Goal: Task Accomplishment & Management: Complete application form

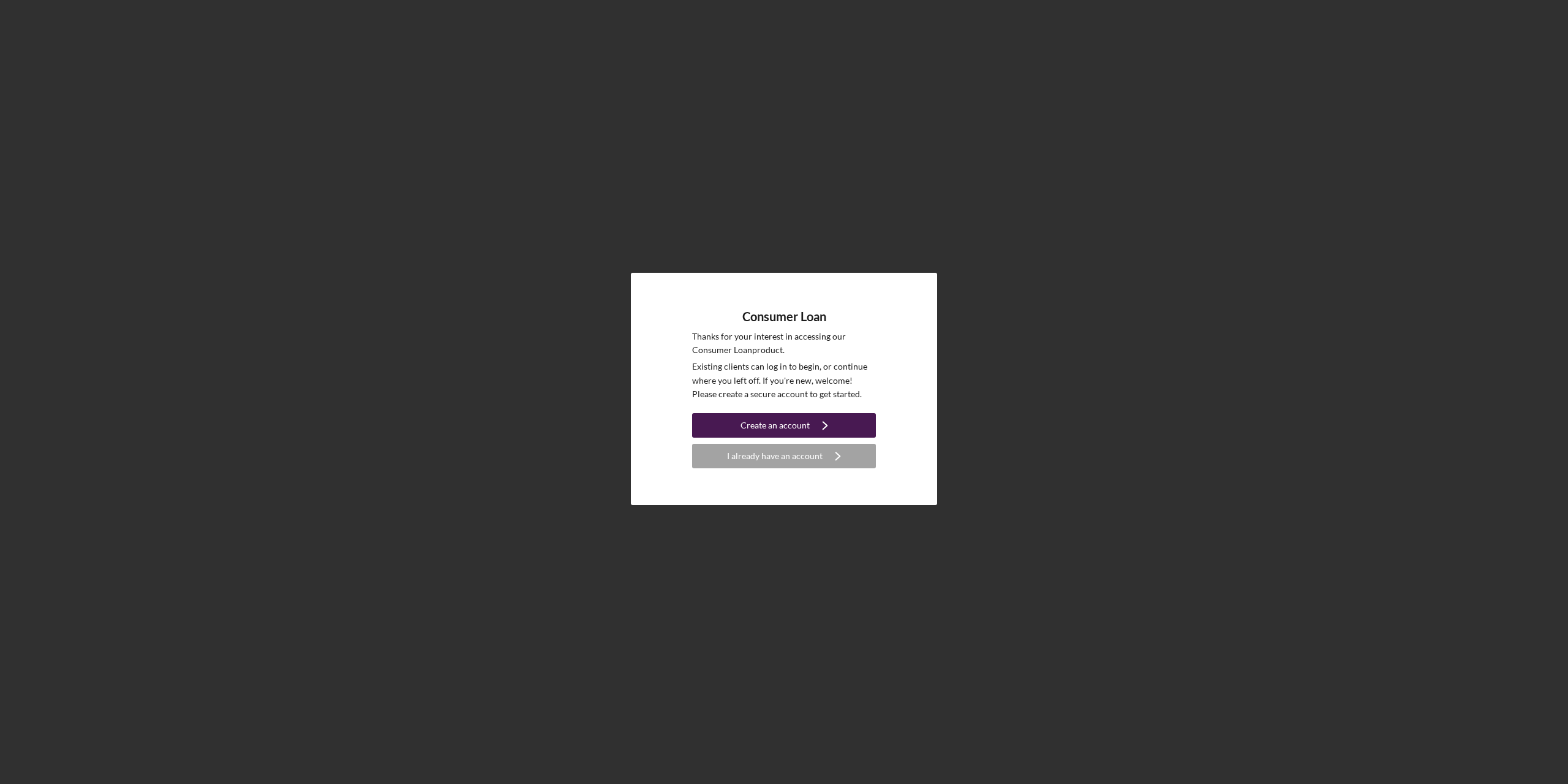
click at [782, 428] on div "Create an account" at bounding box center [774, 425] width 69 height 24
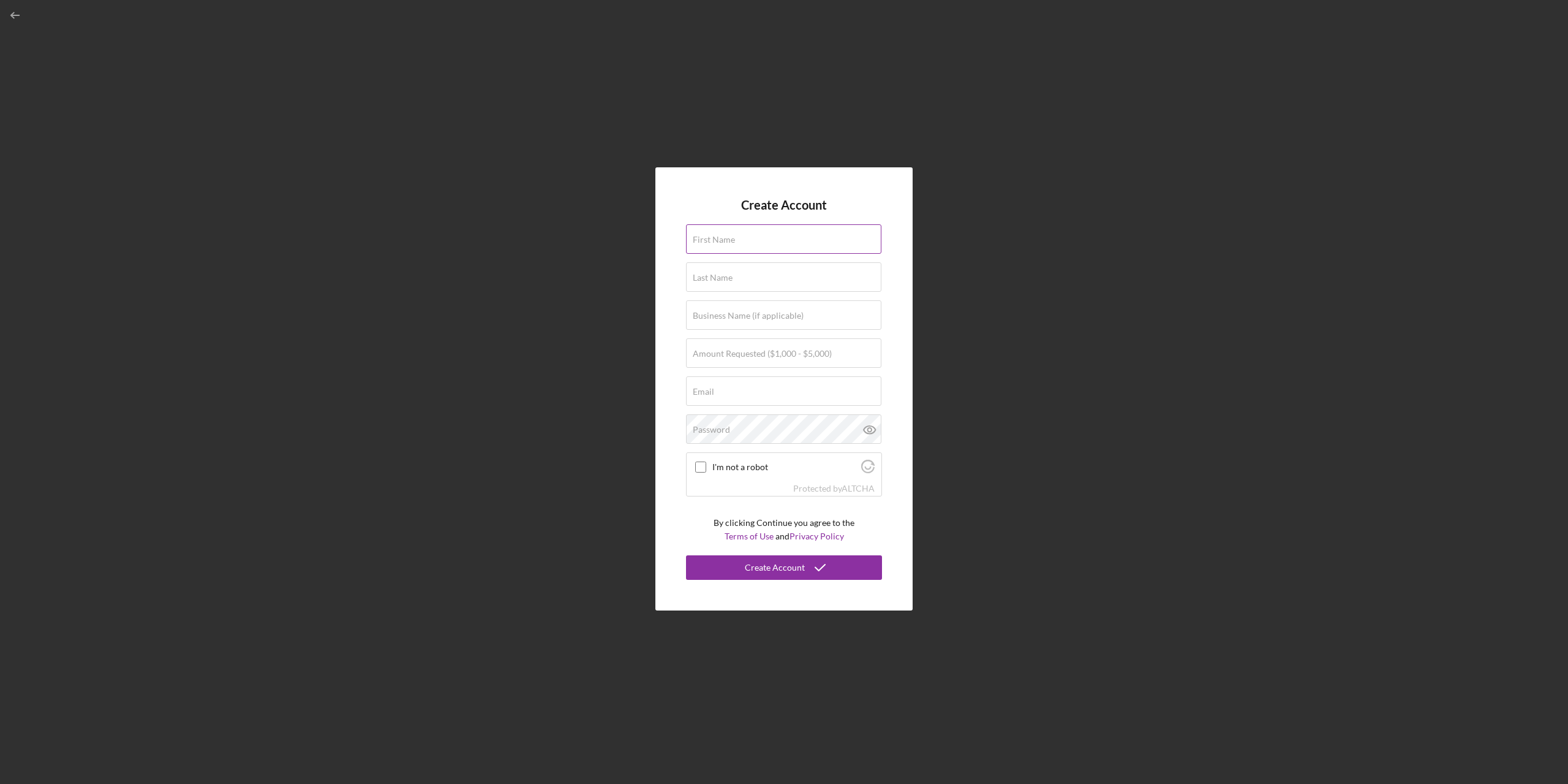
click at [705, 247] on input "First Name" at bounding box center [784, 239] width 195 height 29
type input "[PERSON_NAME]"
type input "Greendeer"
type input "[EMAIL_ADDRESS][DOMAIN_NAME]"
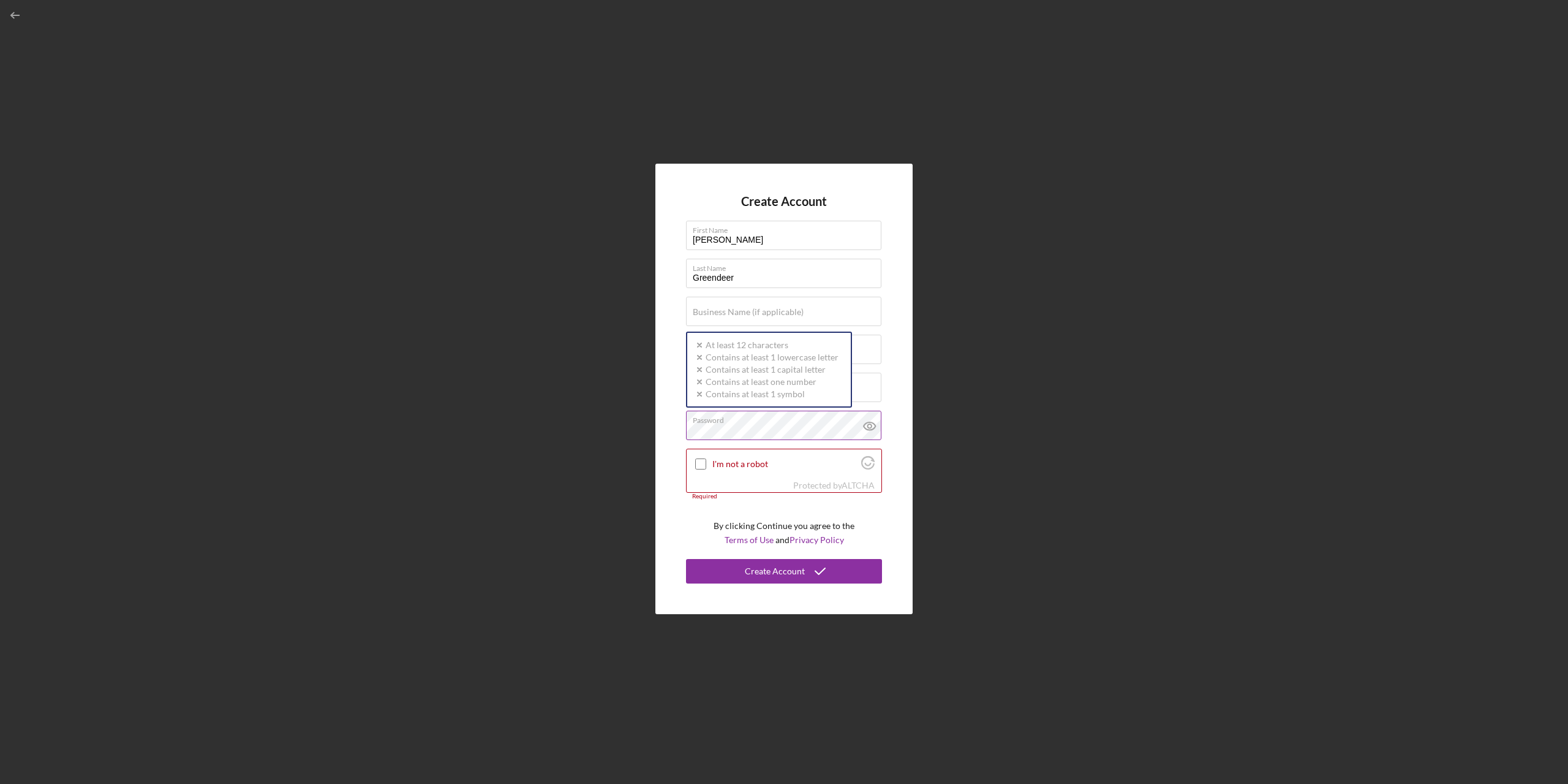
click at [740, 420] on div "Password Icon/icon-validation-no At least 12 characters Icon/icon-validation-no…" at bounding box center [784, 426] width 196 height 31
click at [699, 465] on input "I'm not a robot" at bounding box center [700, 464] width 11 height 11
checkbox input "true"
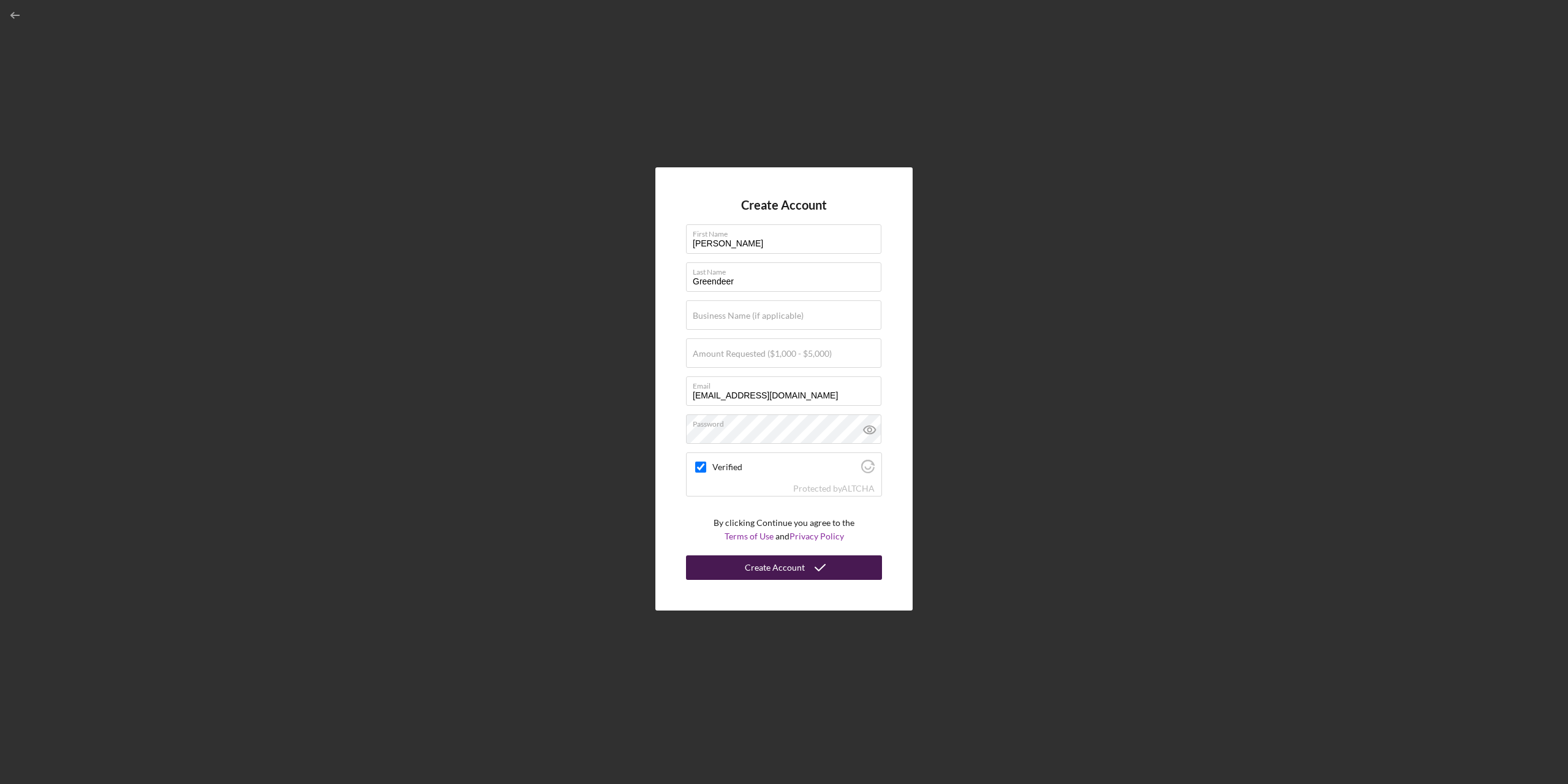
click at [810, 559] on icon "submit" at bounding box center [821, 568] width 31 height 31
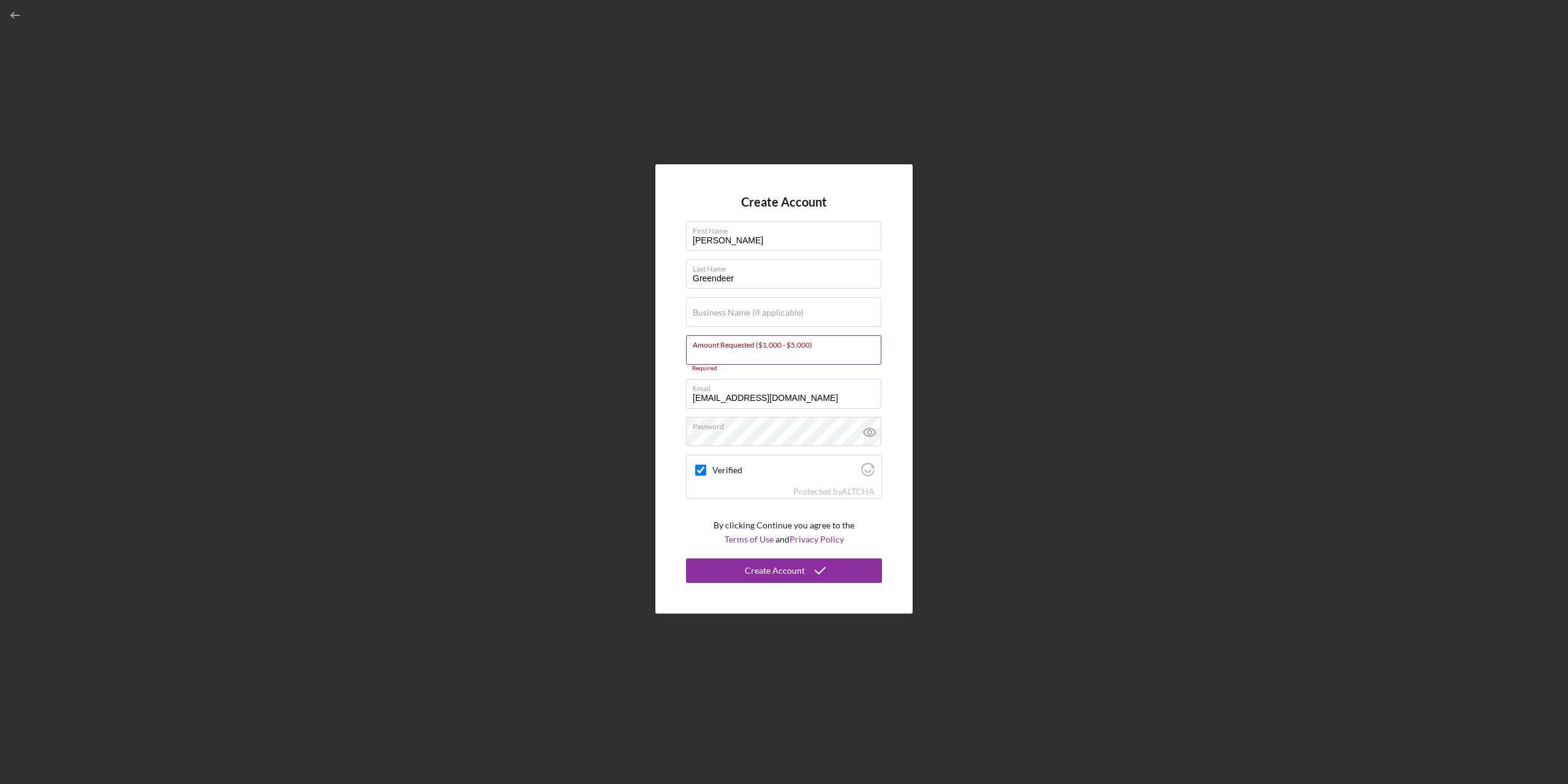
click at [751, 339] on div "Amount Requested ($1,000 - $5,000) Required" at bounding box center [784, 353] width 196 height 37
click at [723, 352] on label "Amount Requested ($1,000 - $5,000)" at bounding box center [763, 350] width 139 height 10
click at [723, 352] on input "Amount Requested ($1,000 - $5,000)" at bounding box center [784, 349] width 195 height 29
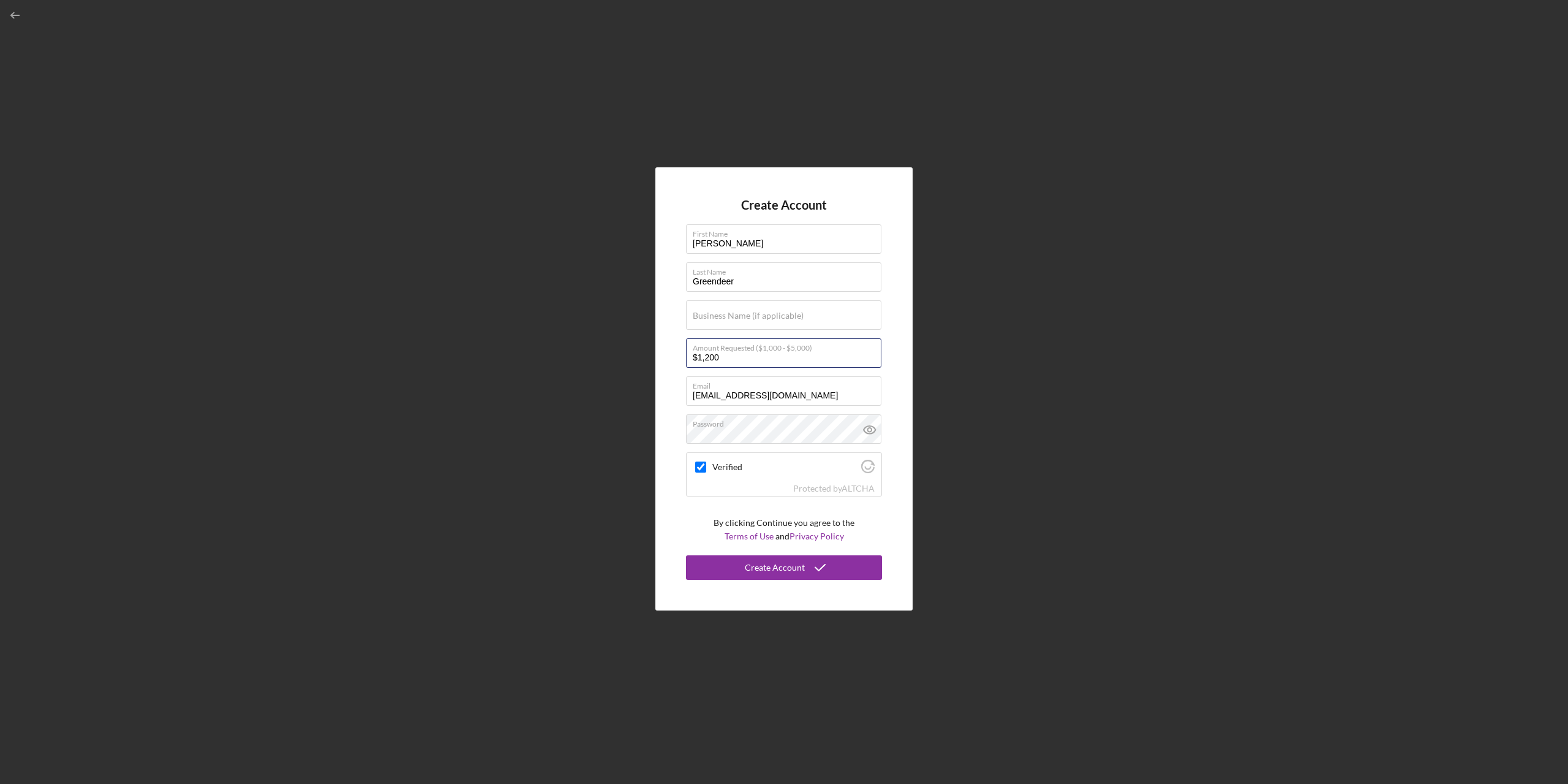
type input "$1,200"
click at [831, 214] on form "Create Account First Name [PERSON_NAME] Last Name [PERSON_NAME] Business Name (…" at bounding box center [784, 389] width 196 height 382
click at [811, 562] on icon "submit" at bounding box center [821, 568] width 31 height 31
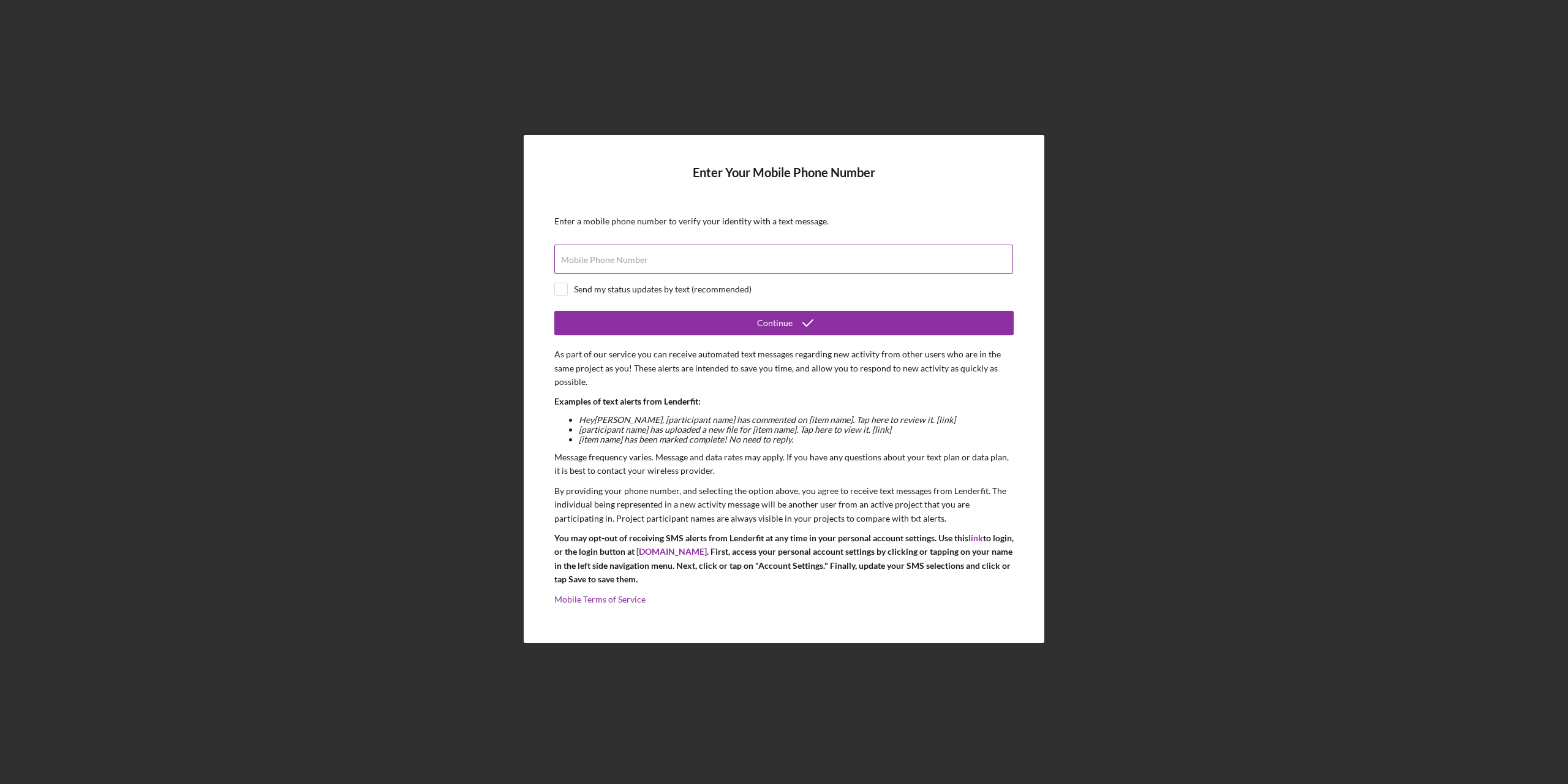
click at [627, 261] on label "Mobile Phone Number" at bounding box center [604, 260] width 87 height 10
click at [627, 261] on input "Mobile Phone Number" at bounding box center [784, 259] width 459 height 29
type input "[PHONE_NUMBER]"
click at [575, 287] on div "Send my status updates by text (recommended)" at bounding box center [662, 289] width 177 height 10
checkbox input "true"
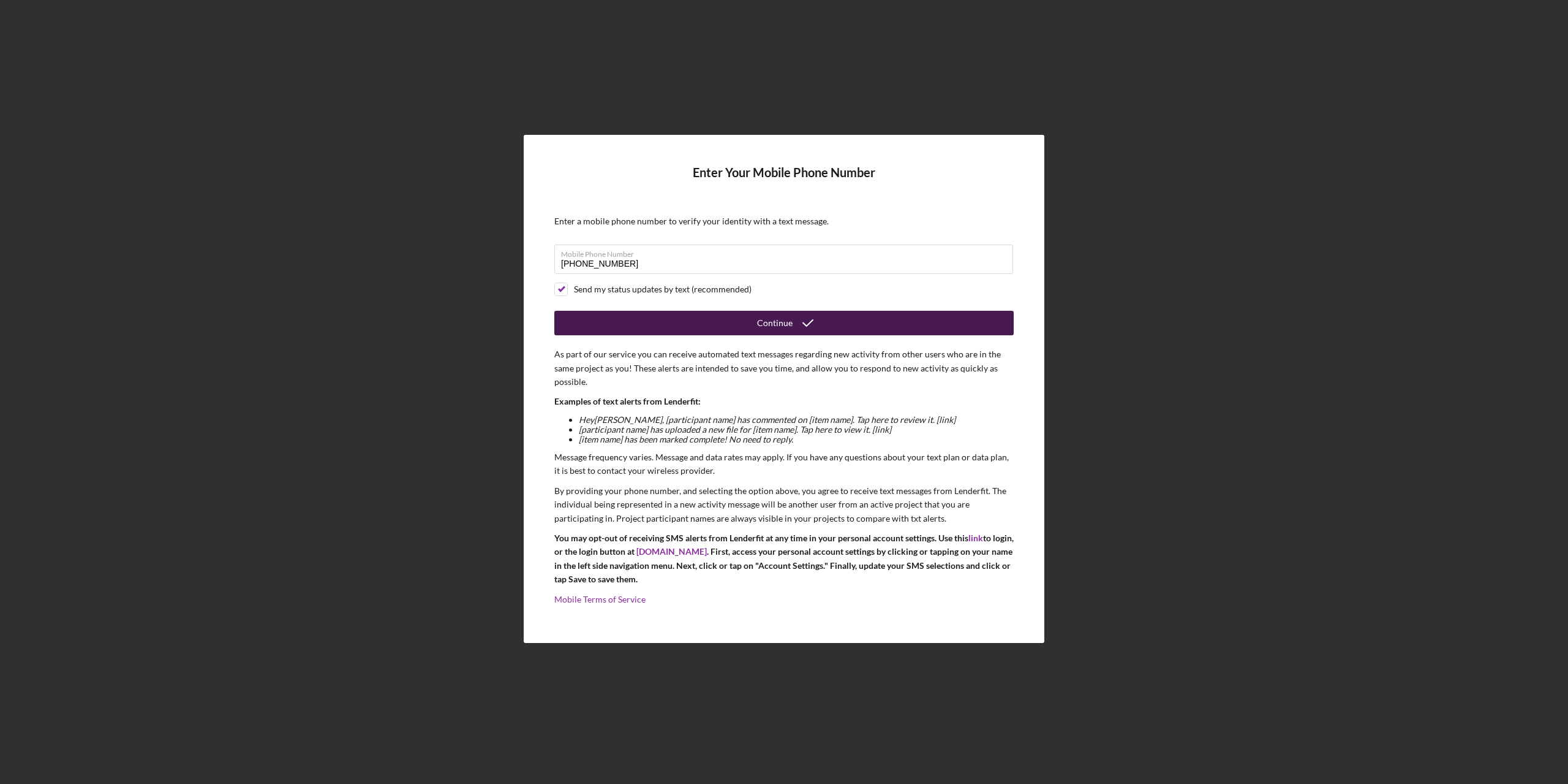
click at [695, 318] on button "Continue" at bounding box center [784, 322] width 460 height 24
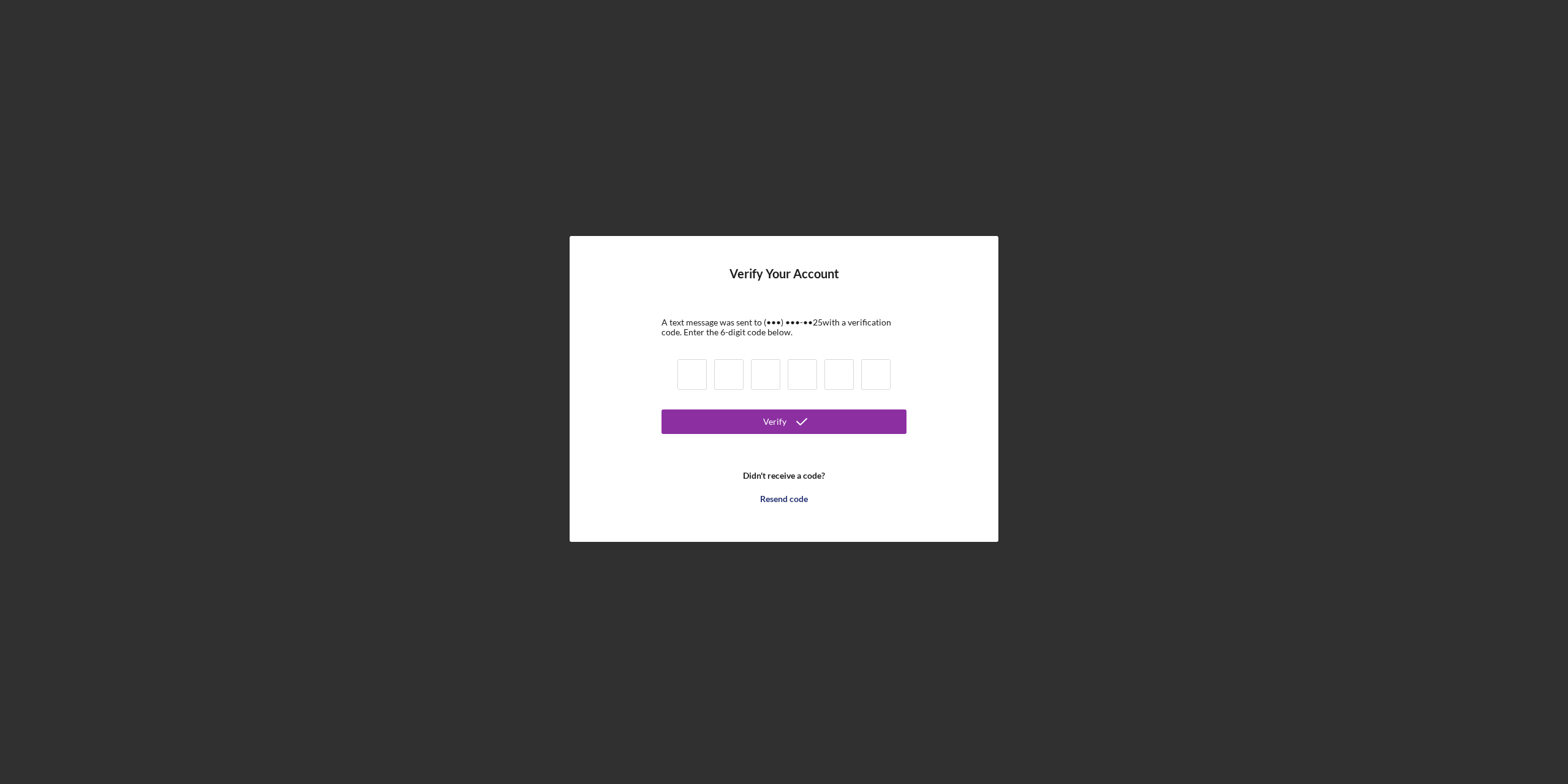
click at [703, 369] on input at bounding box center [692, 375] width 29 height 31
type input "5"
type input "2"
type input "6"
type input "3"
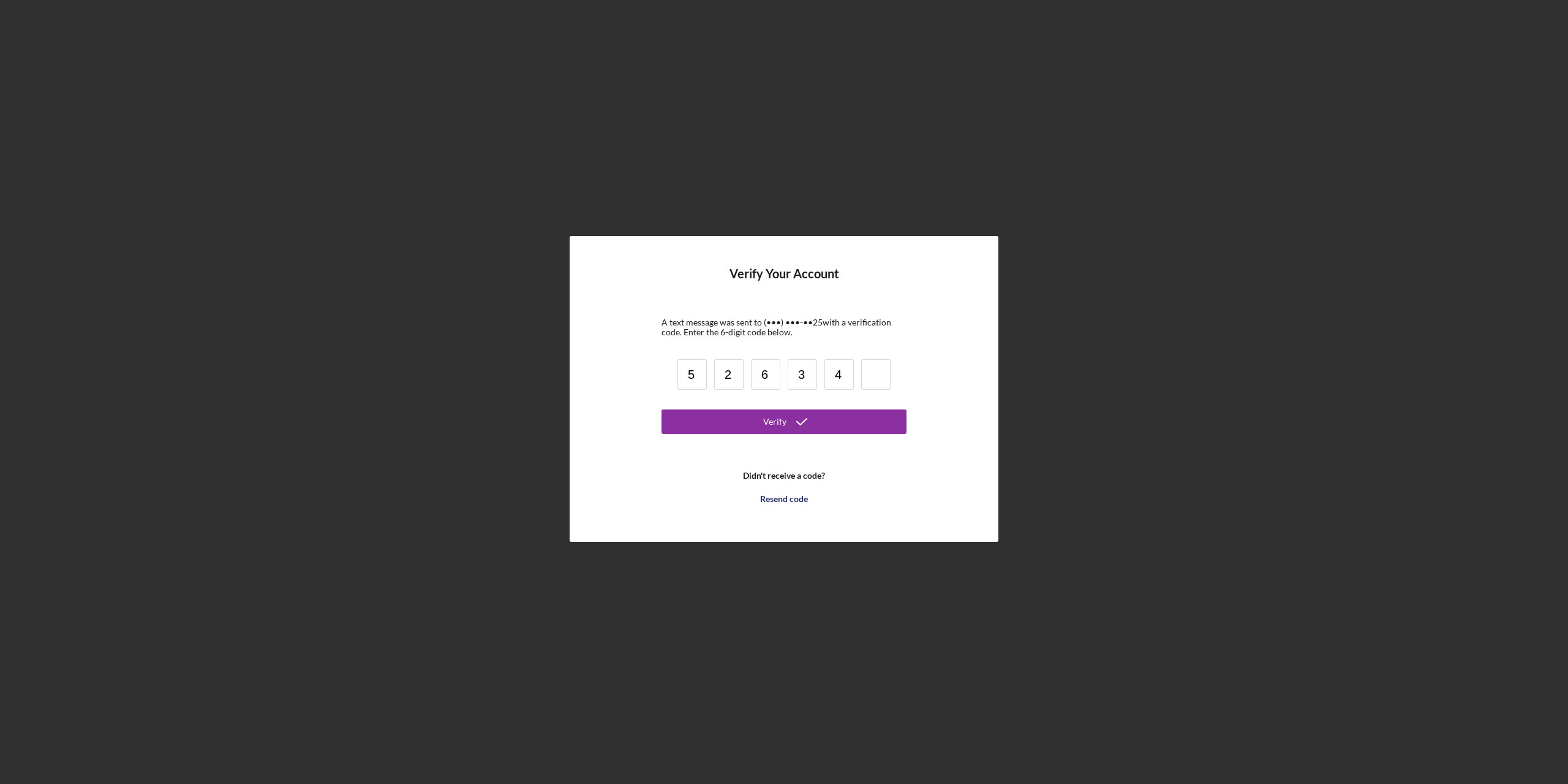
type input "4"
type input "5"
click at [661, 409] on button "Verify" at bounding box center [784, 421] width 245 height 24
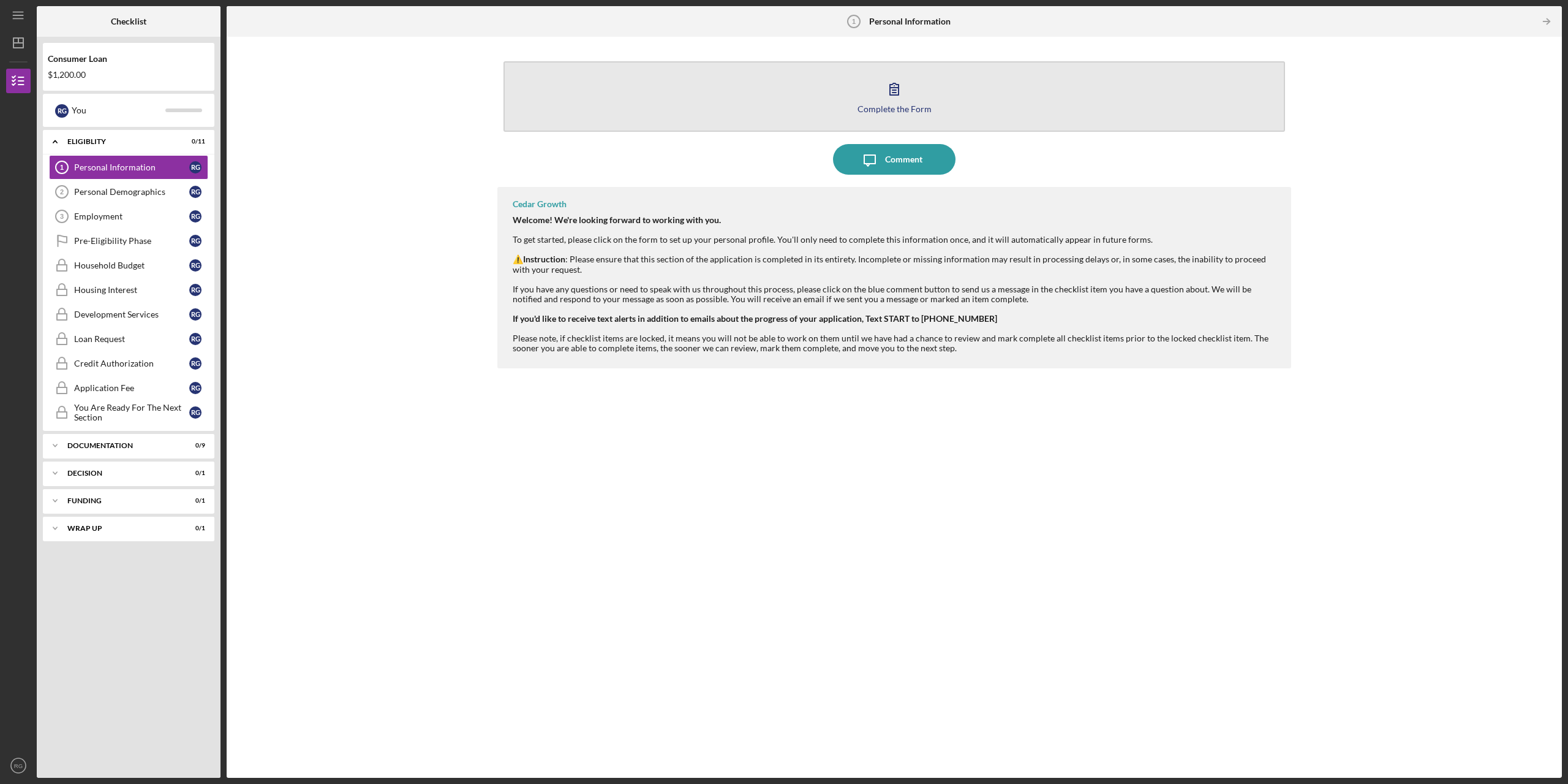
click at [854, 107] on button "Complete the Form Form" at bounding box center [894, 97] width 782 height 71
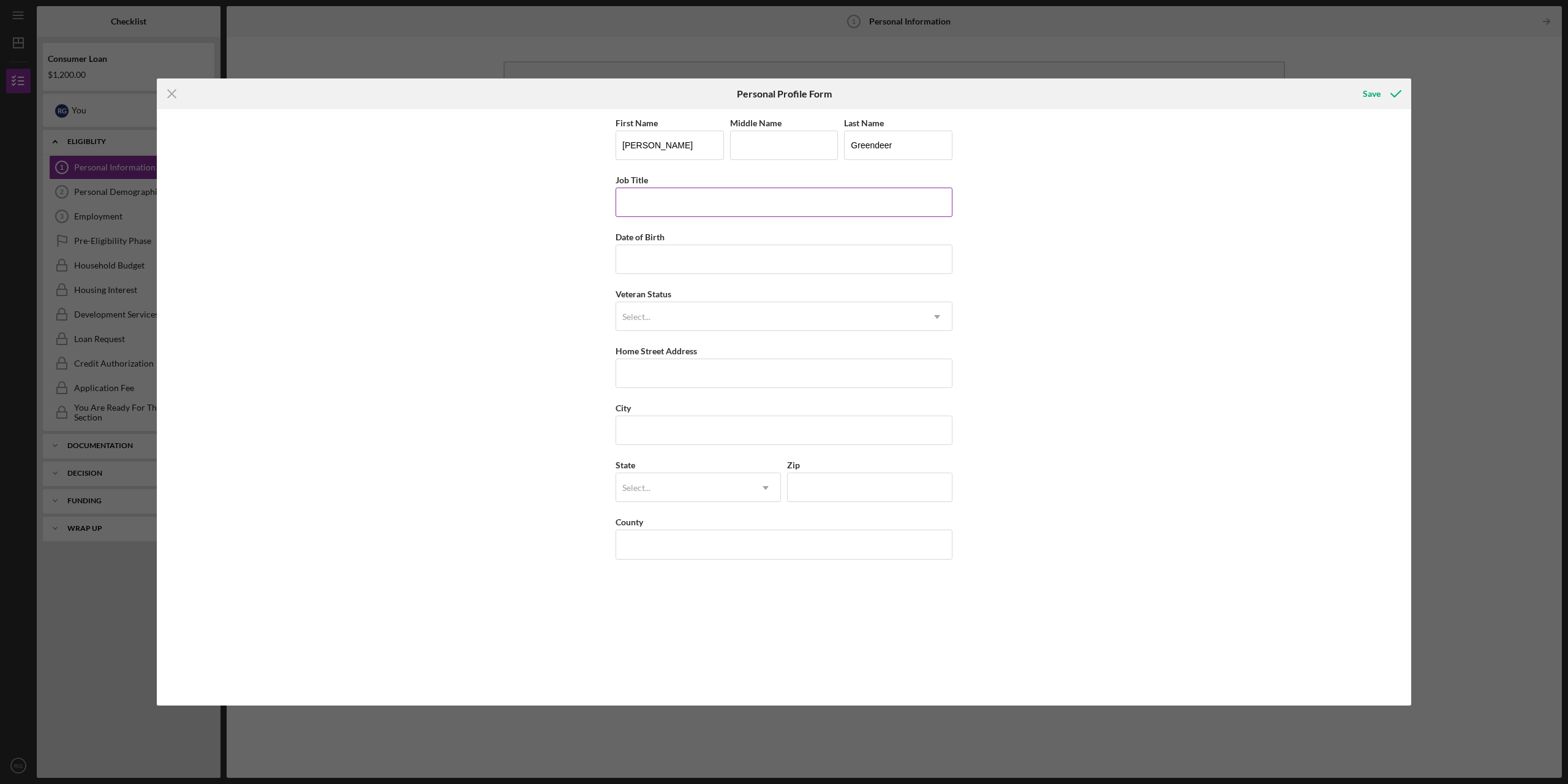
click at [736, 196] on input "Job Title" at bounding box center [784, 202] width 337 height 29
type input "Promotions Manager"
type input "[DATE]"
click at [935, 309] on icon "Icon/Dropdown Arrow" at bounding box center [936, 317] width 29 height 29
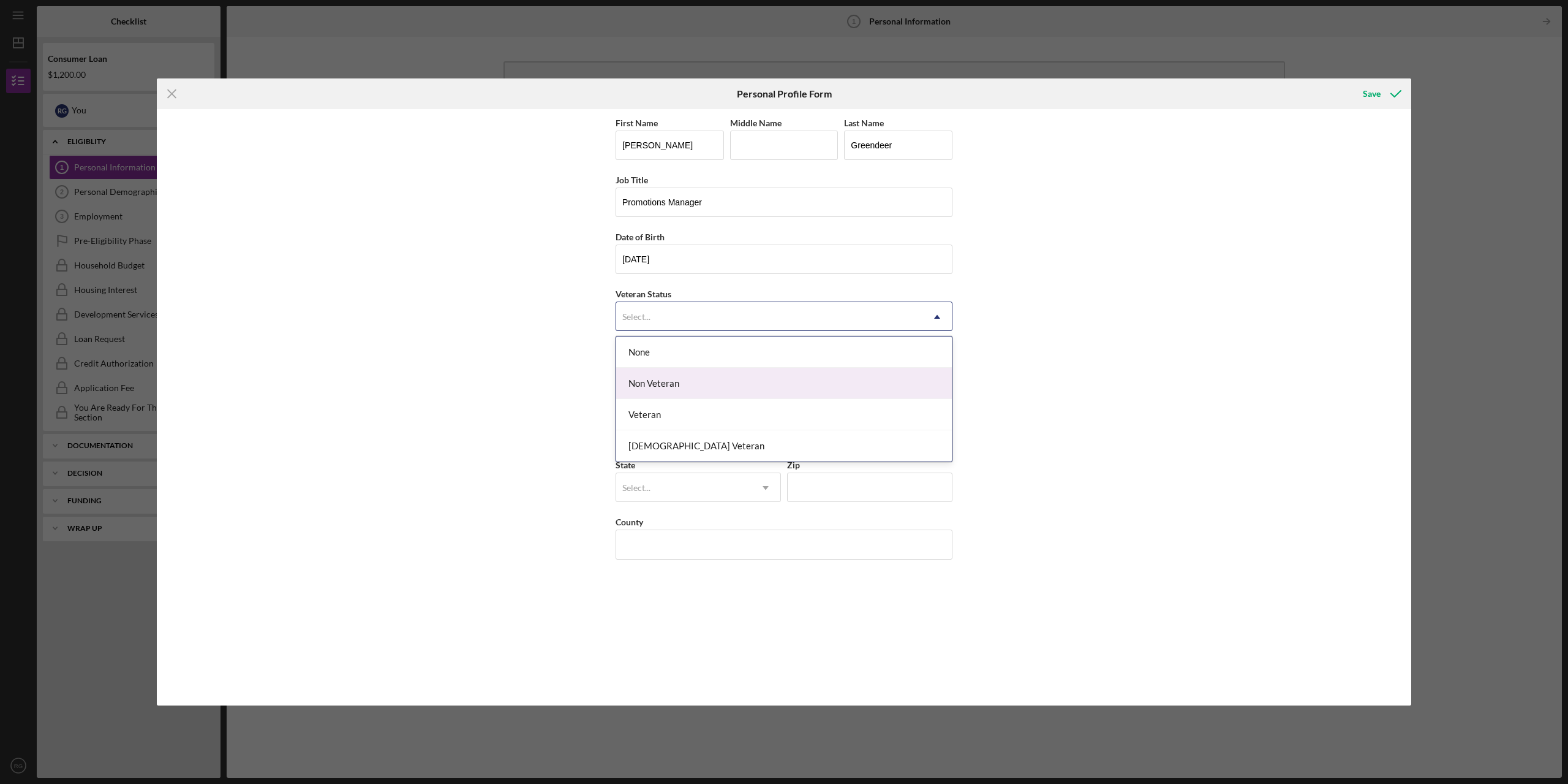
click at [839, 376] on div "Non Veteran" at bounding box center [784, 383] width 336 height 32
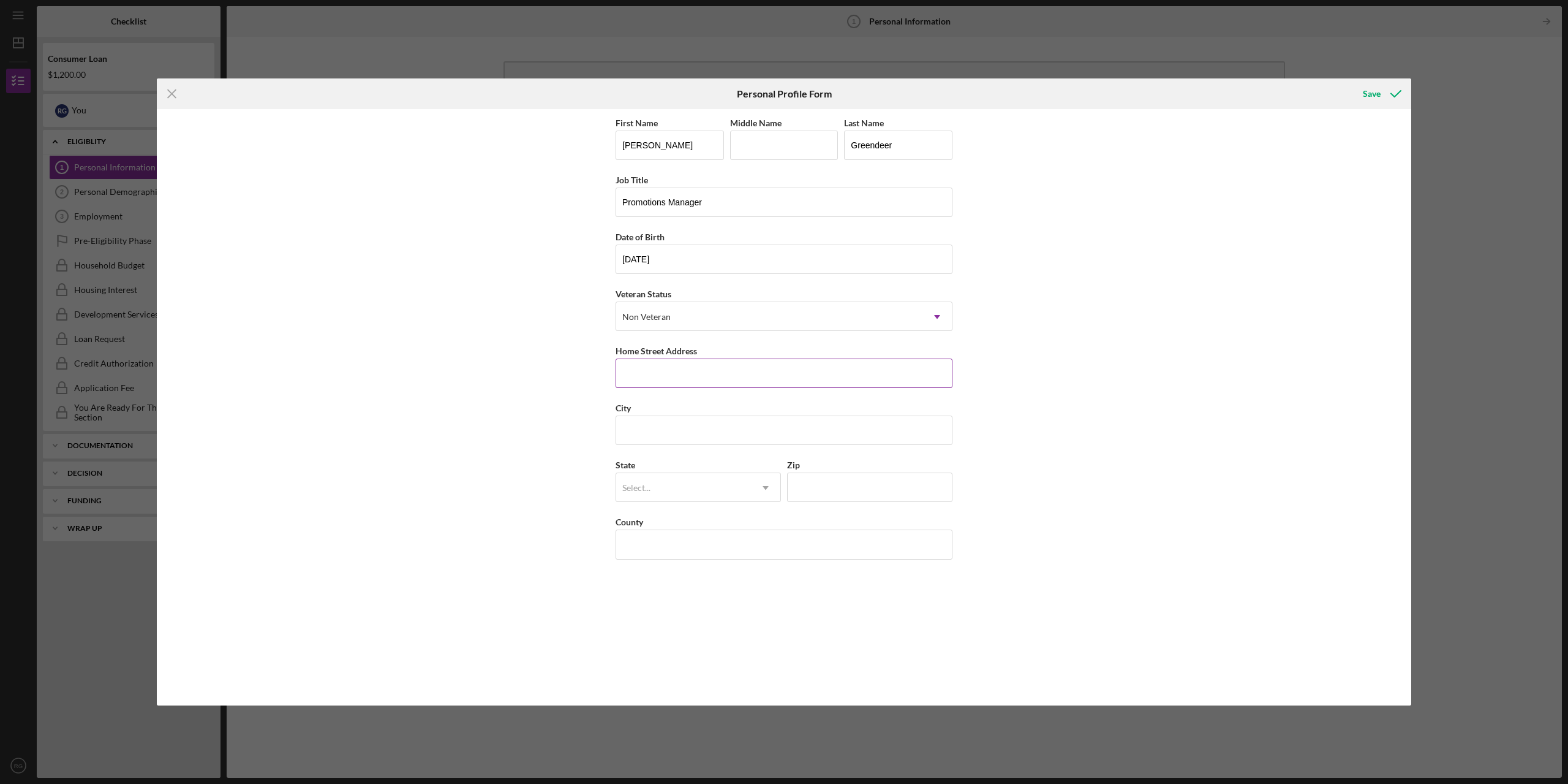
click at [790, 378] on input "Home Street Address" at bounding box center [784, 373] width 337 height 29
type input "[STREET_ADDRESS]"
type input "L"
type input "[GEOGRAPHIC_DATA]"
type input "WI"
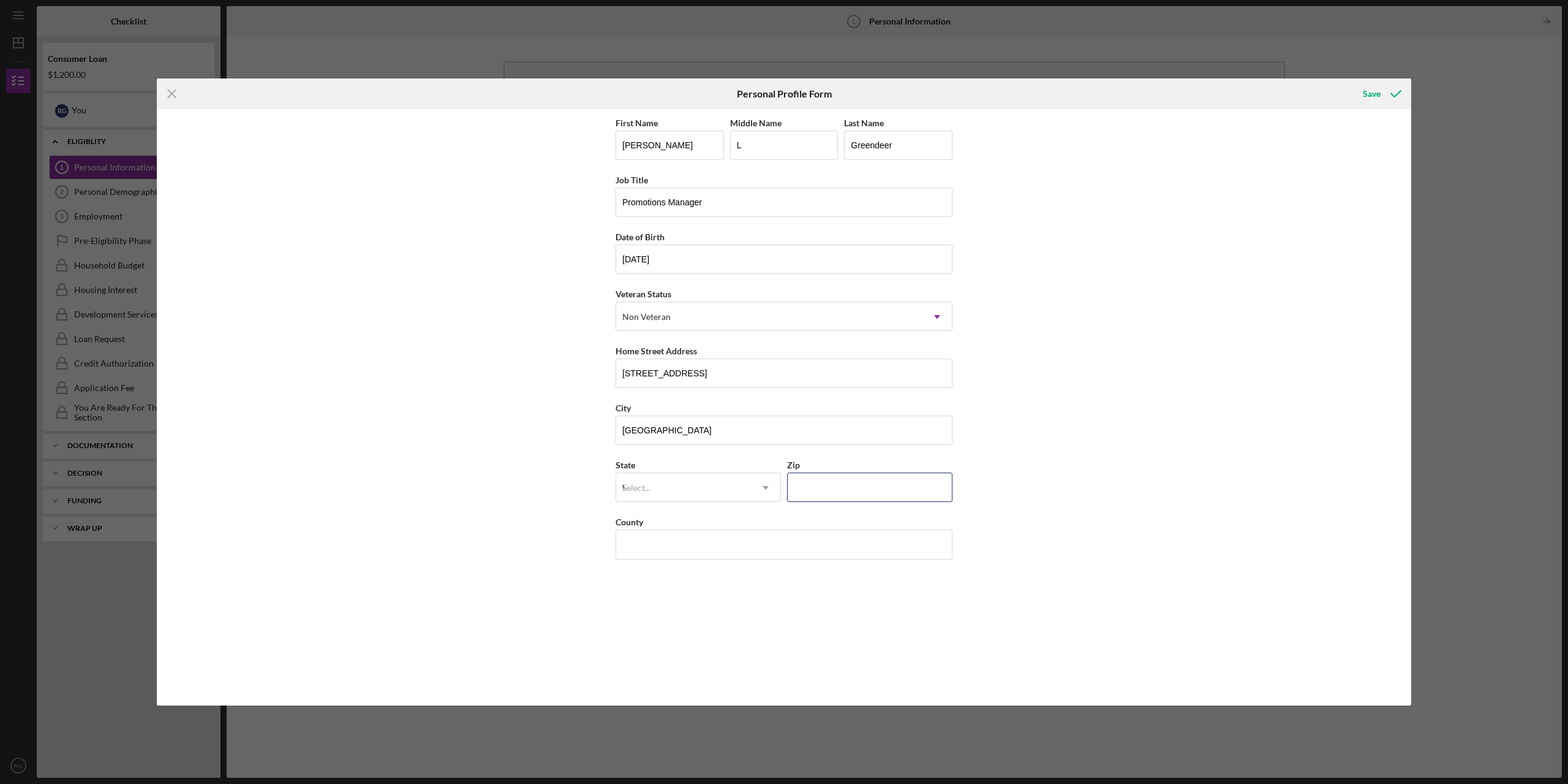
type input "53718"
type input "[GEOGRAPHIC_DATA]"
click at [687, 550] on div "WI" at bounding box center [698, 554] width 164 height 32
click at [1383, 93] on icon "submit" at bounding box center [1396, 94] width 31 height 31
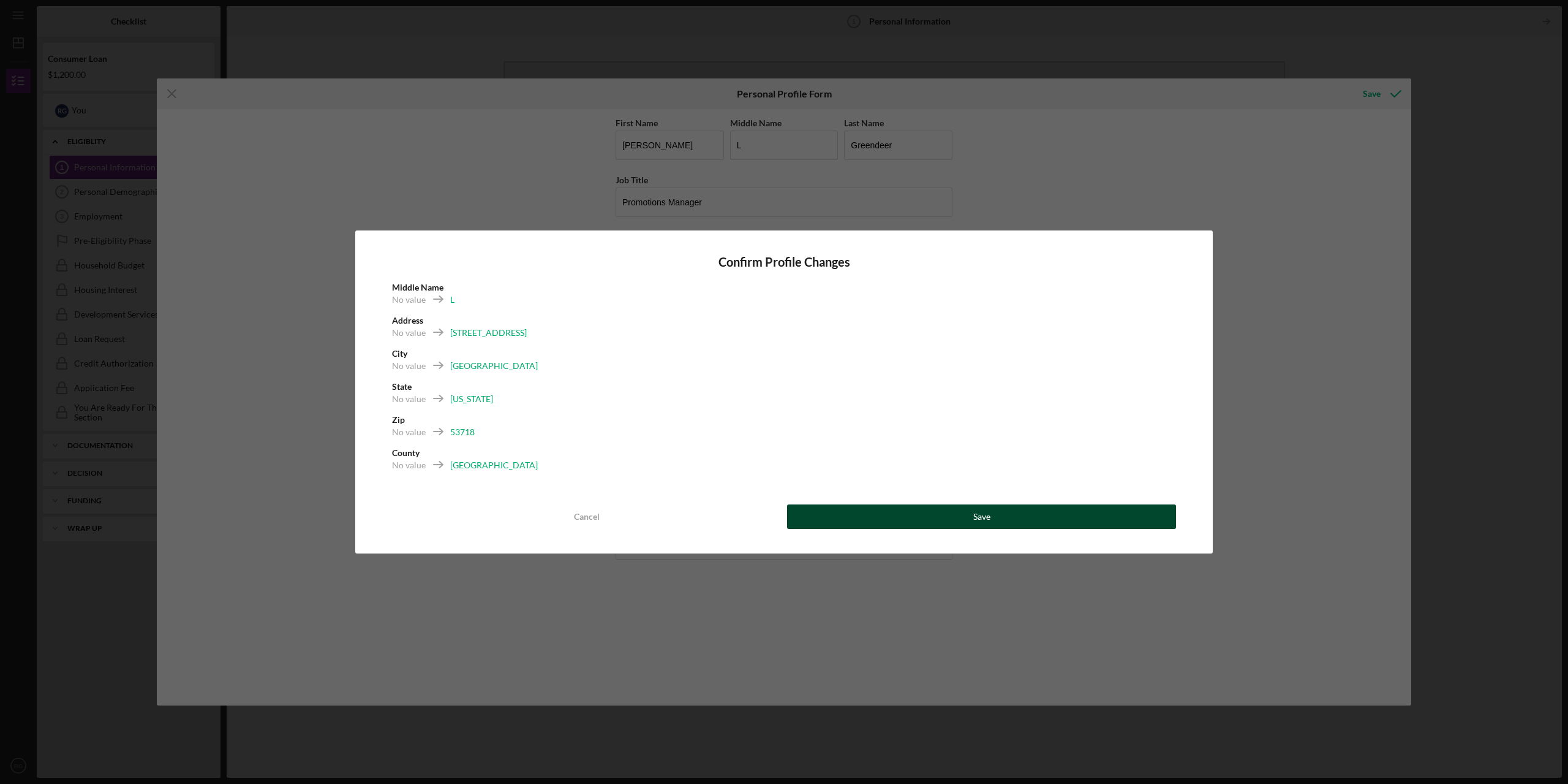
click at [978, 522] on div "Save" at bounding box center [982, 516] width 17 height 24
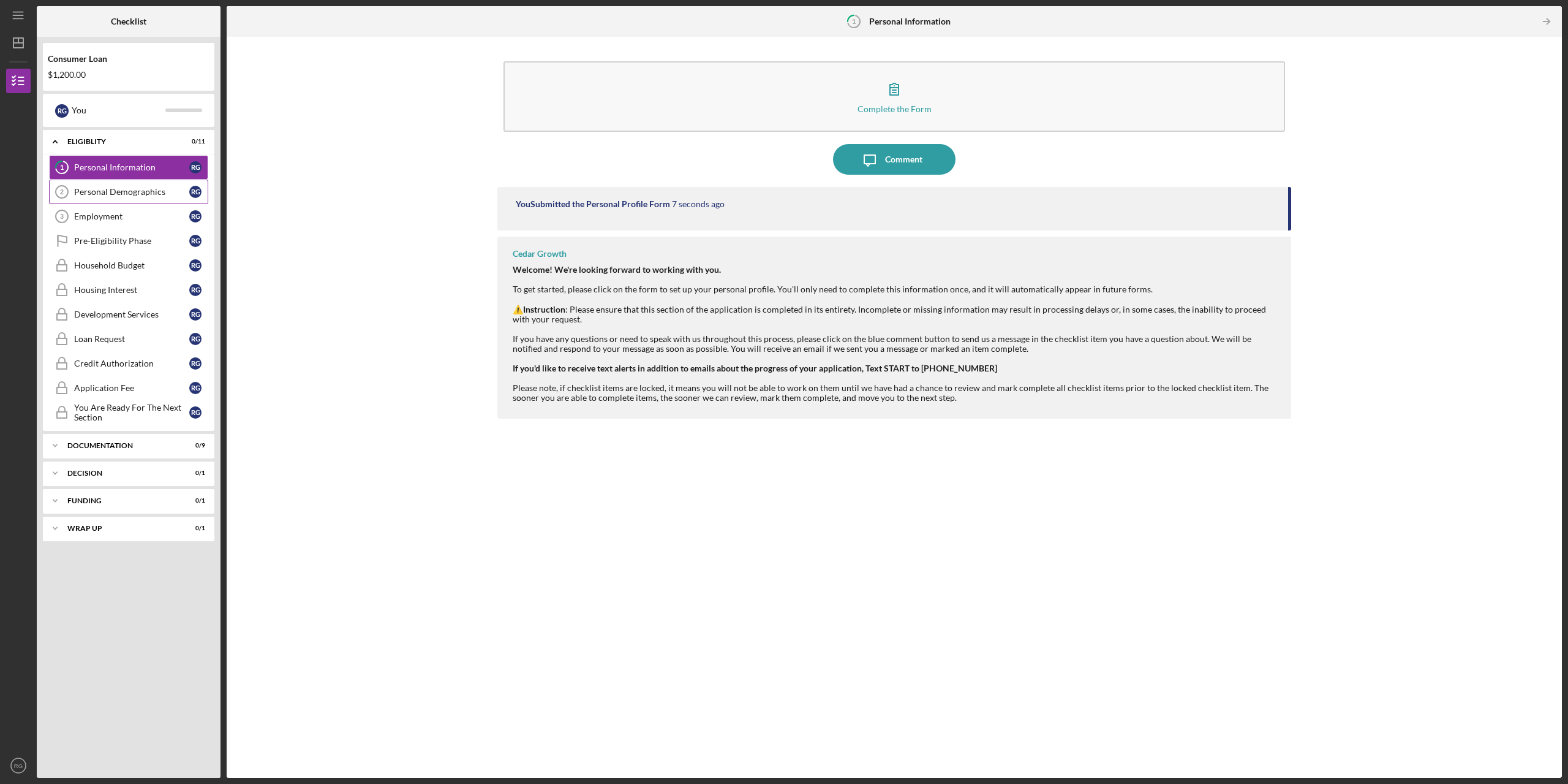
click at [92, 185] on link "Personal Demographics 2 Personal Demographics R G" at bounding box center [128, 191] width 159 height 24
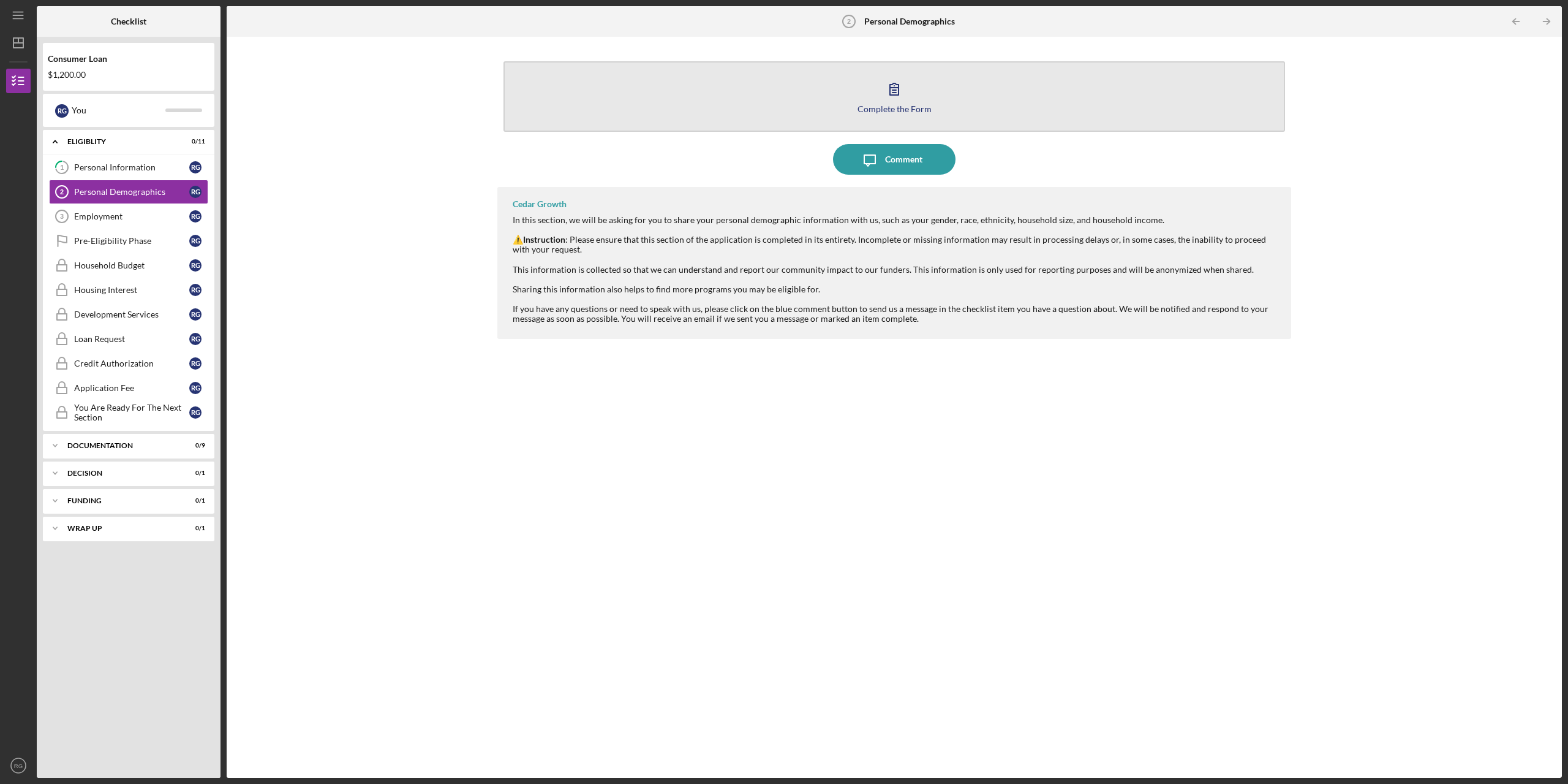
click at [777, 101] on button "Complete the Form Form" at bounding box center [894, 97] width 782 height 71
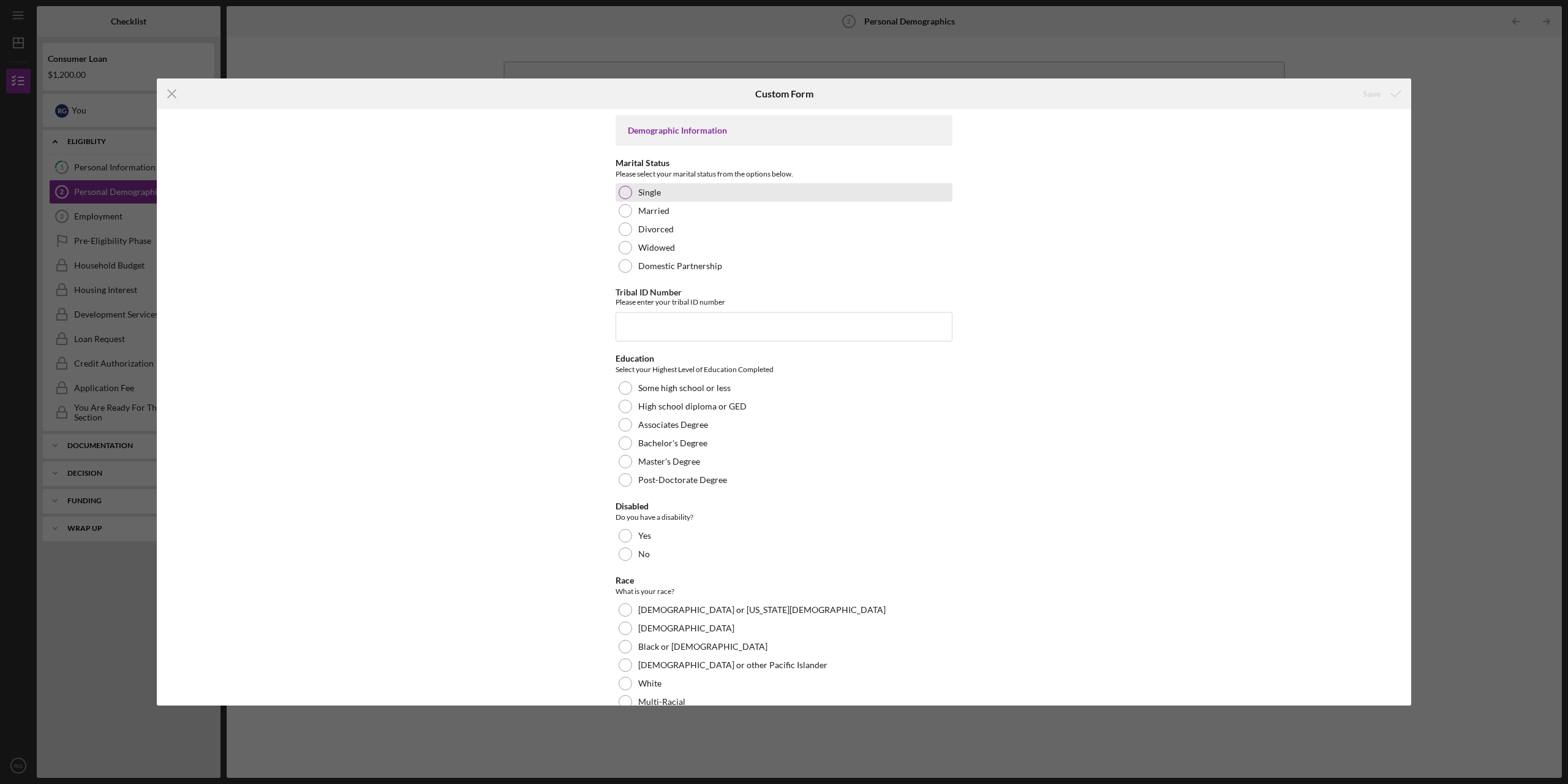
click at [629, 193] on div at bounding box center [625, 192] width 14 height 14
click at [643, 319] on input "Tribal ID Number" at bounding box center [784, 327] width 337 height 29
type input "A"
click at [507, 99] on div "Icon/Menu Close" at bounding box center [366, 94] width 418 height 31
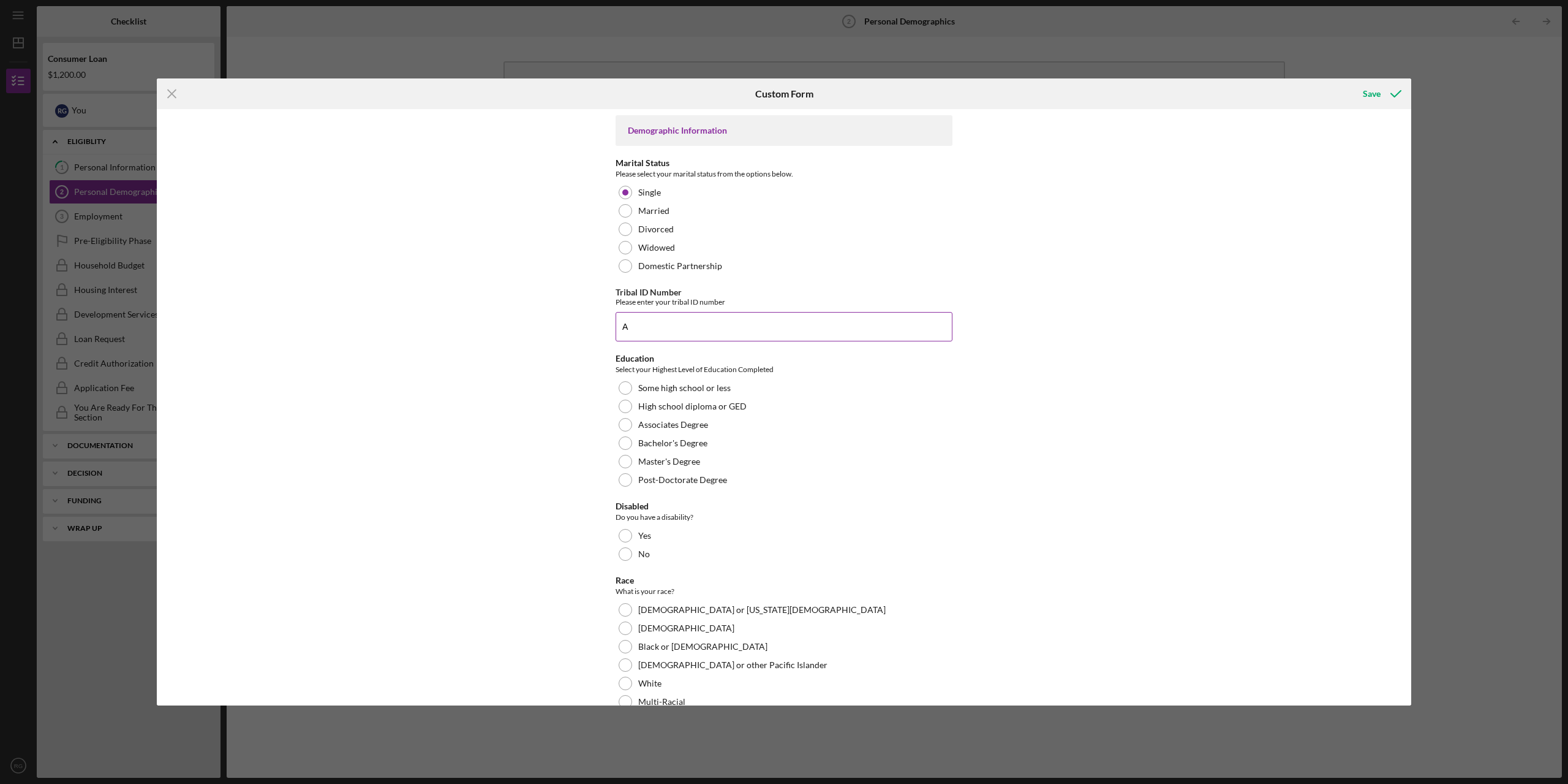
click at [694, 327] on input "A" at bounding box center [784, 327] width 337 height 29
click at [668, 321] on input "A" at bounding box center [784, 327] width 337 height 29
click at [670, 323] on input "439A" at bounding box center [784, 327] width 337 height 29
type input "439A003997"
click at [798, 392] on div "Some high school or less" at bounding box center [784, 387] width 337 height 18
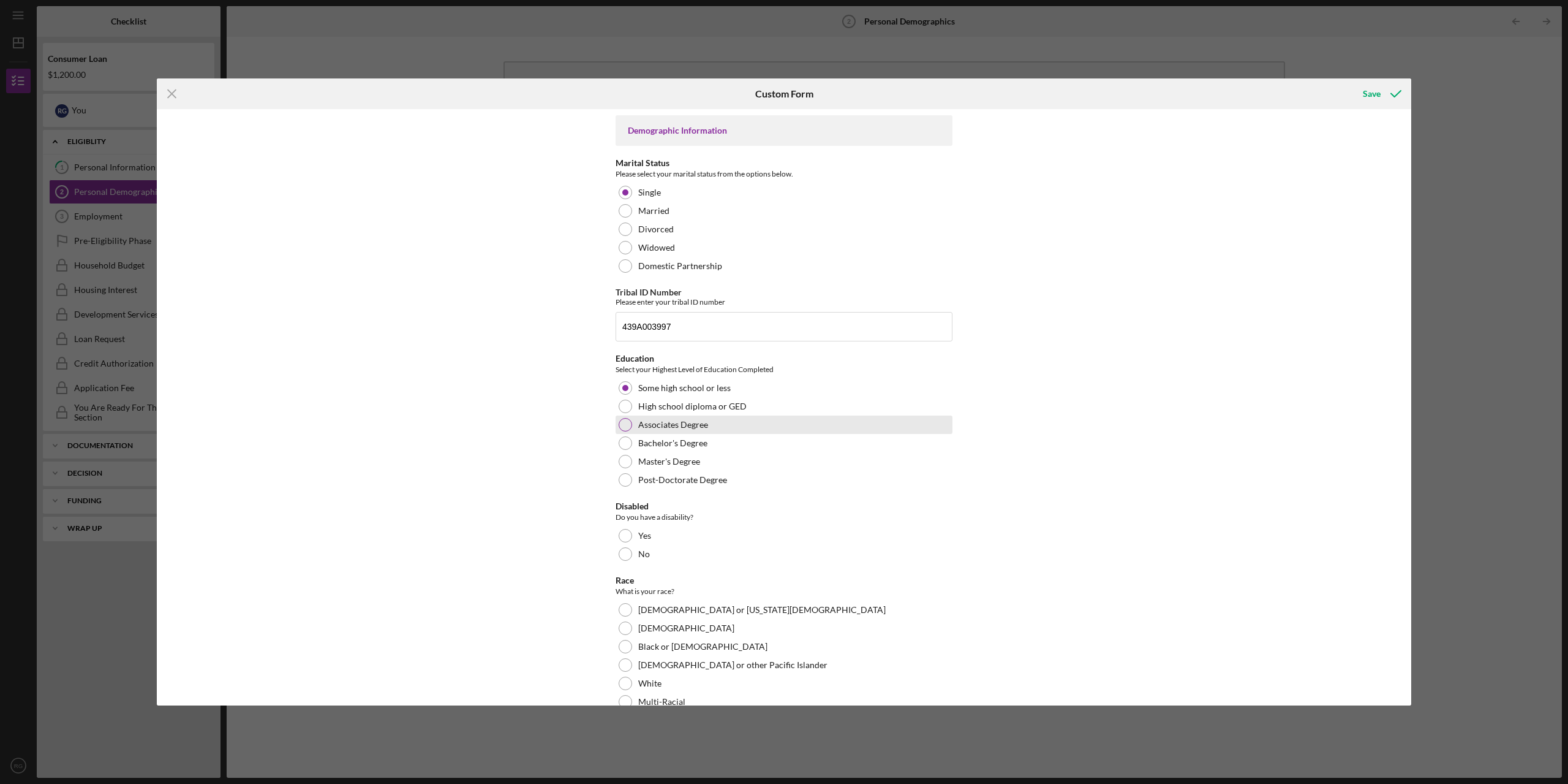
click at [763, 419] on div "Associates Degree" at bounding box center [784, 425] width 337 height 18
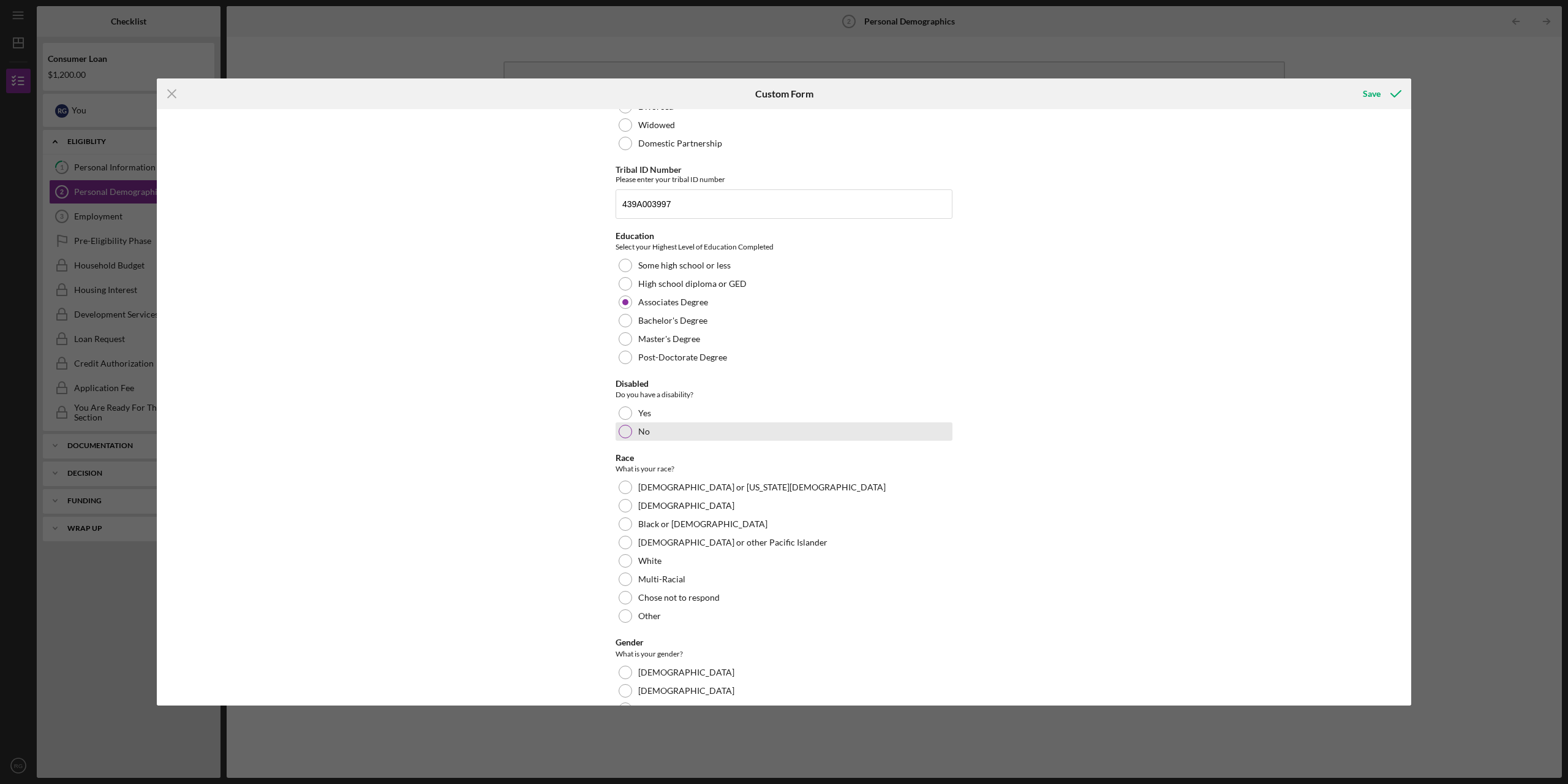
click at [725, 432] on div "No" at bounding box center [784, 431] width 337 height 18
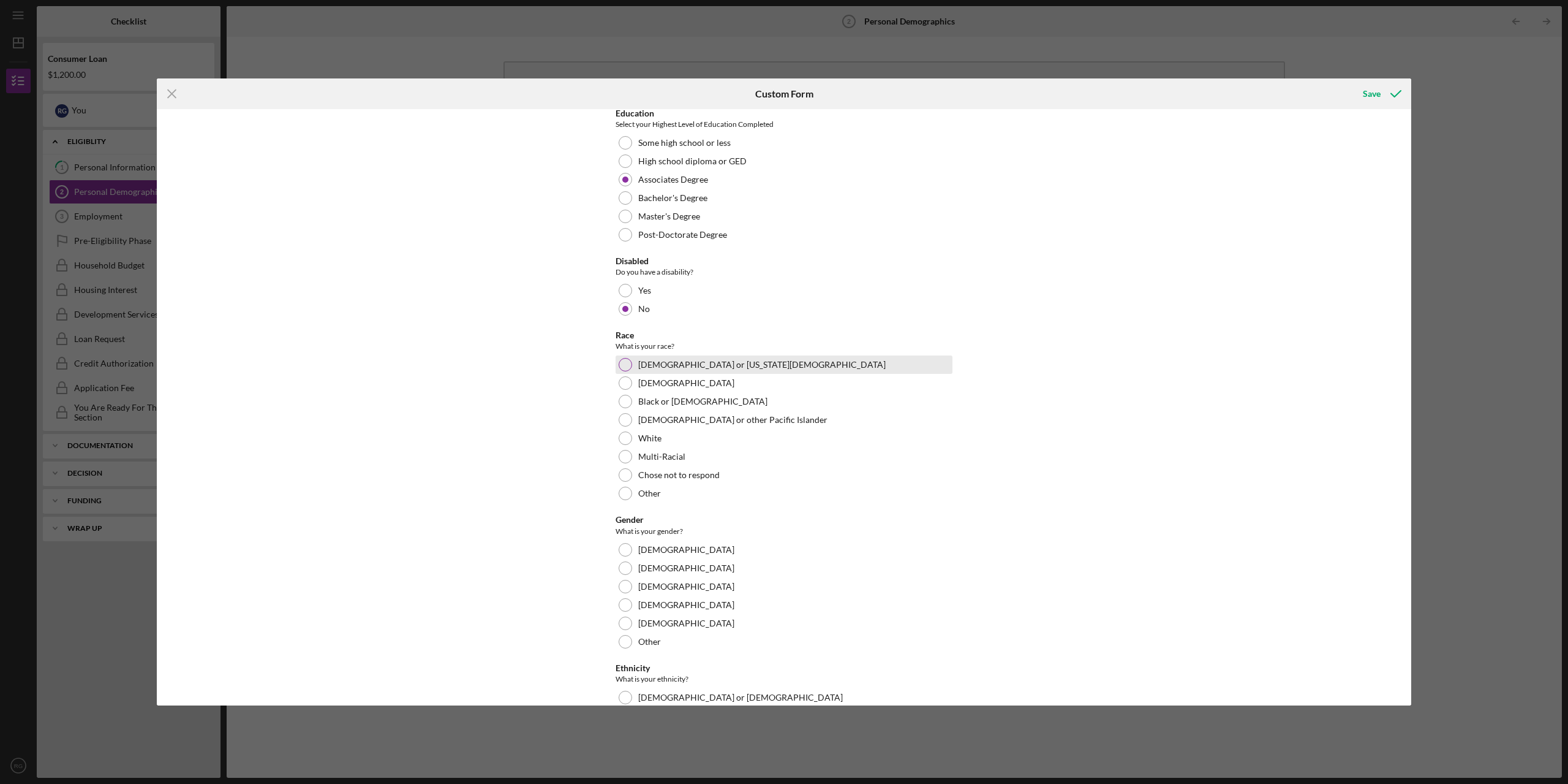
click at [736, 367] on label "[DEMOGRAPHIC_DATA] or [US_STATE][DEMOGRAPHIC_DATA]" at bounding box center [761, 364] width 247 height 10
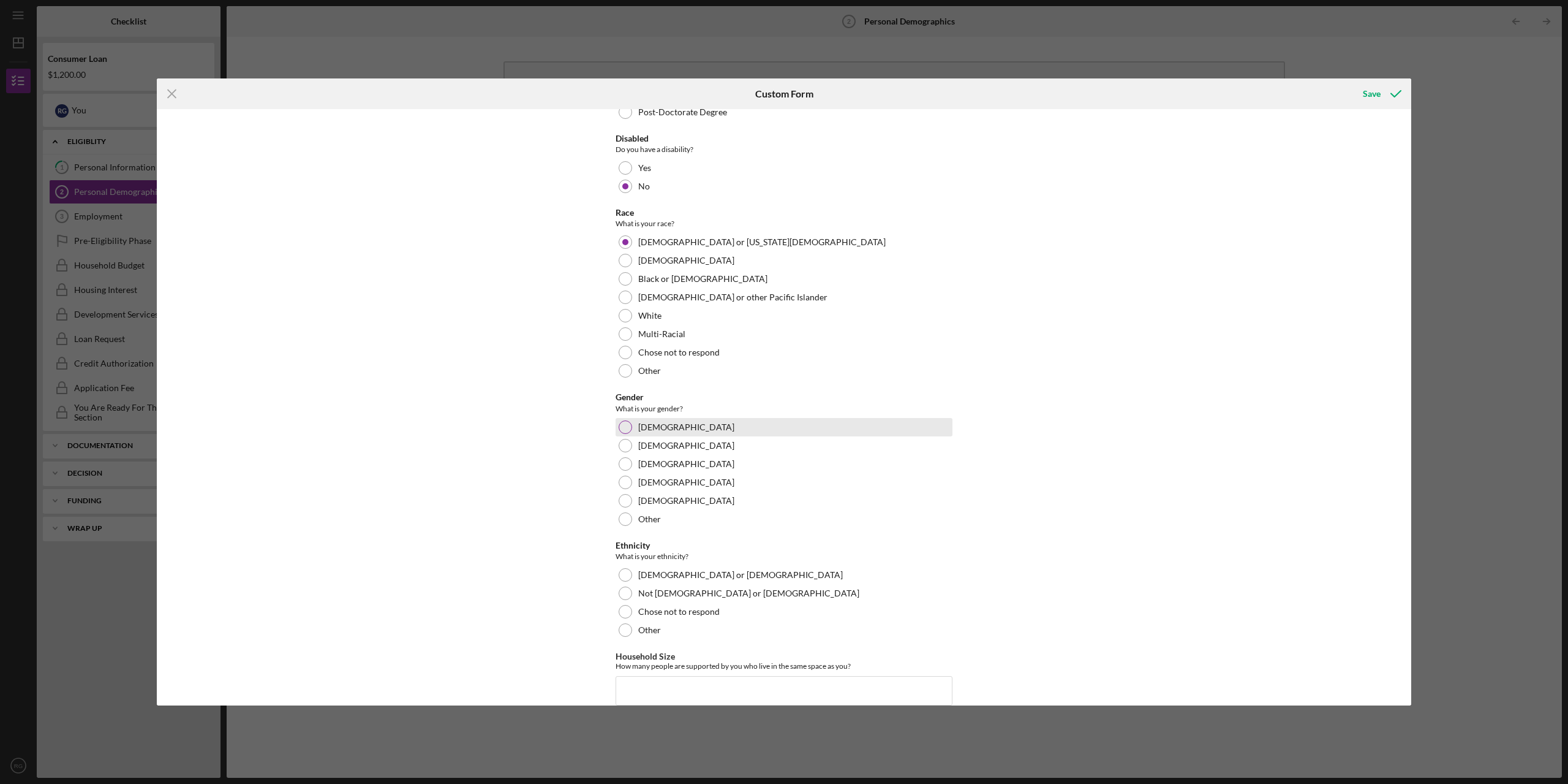
click at [693, 428] on div "[DEMOGRAPHIC_DATA]" at bounding box center [784, 427] width 337 height 18
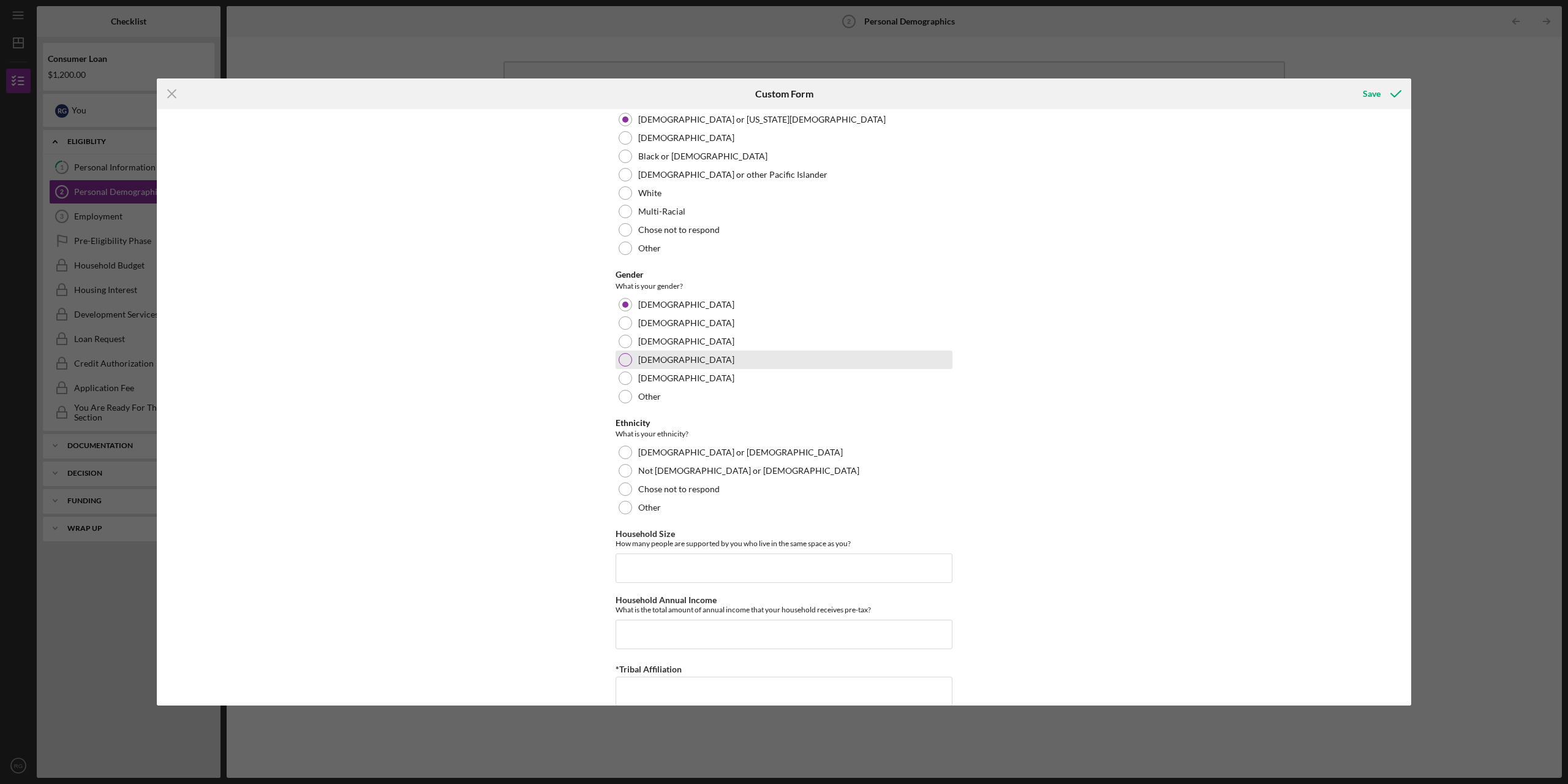
scroll to position [510, 0]
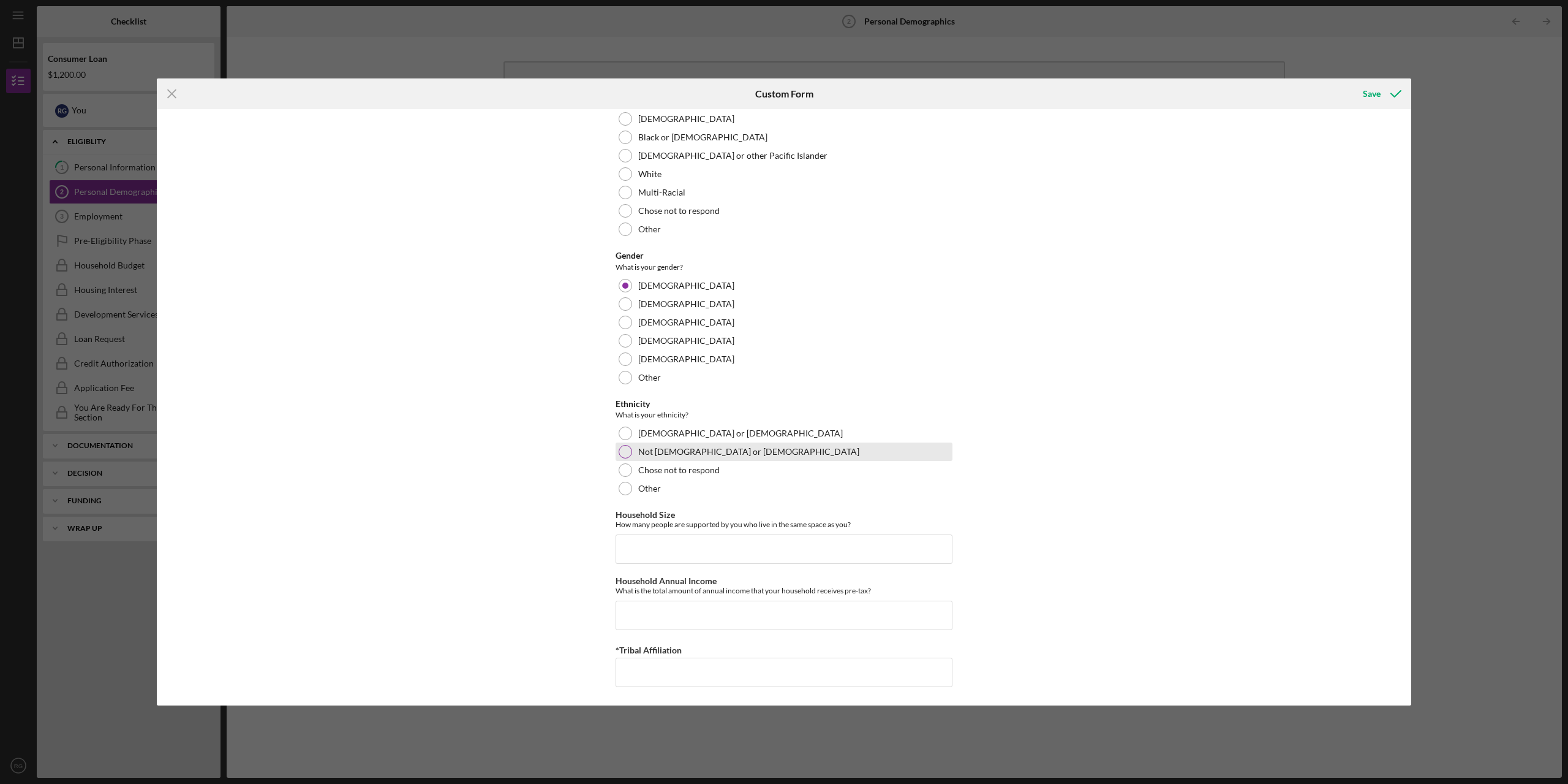
click at [708, 456] on div "Not [DEMOGRAPHIC_DATA] or [DEMOGRAPHIC_DATA]" at bounding box center [784, 452] width 337 height 18
click at [704, 553] on input "Household Size" at bounding box center [784, 549] width 337 height 29
type input "2"
type input "$150,000"
type input "Ho-Chunk Nation"
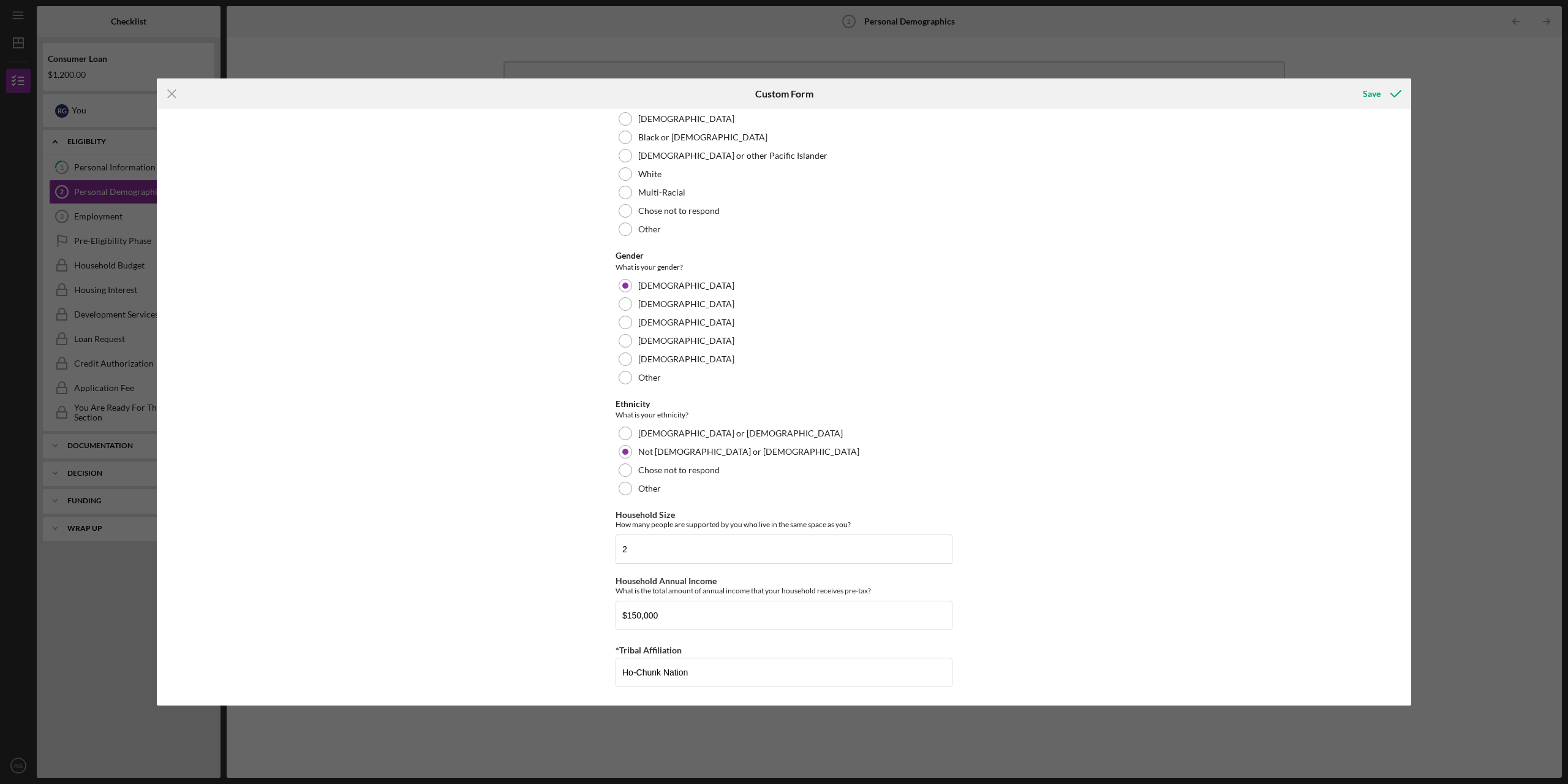
click at [1017, 521] on div "Demographic Information Marital Status Please select your marital status from t…" at bounding box center [784, 406] width 1254 height 597
click at [1387, 94] on icon "submit" at bounding box center [1396, 94] width 31 height 31
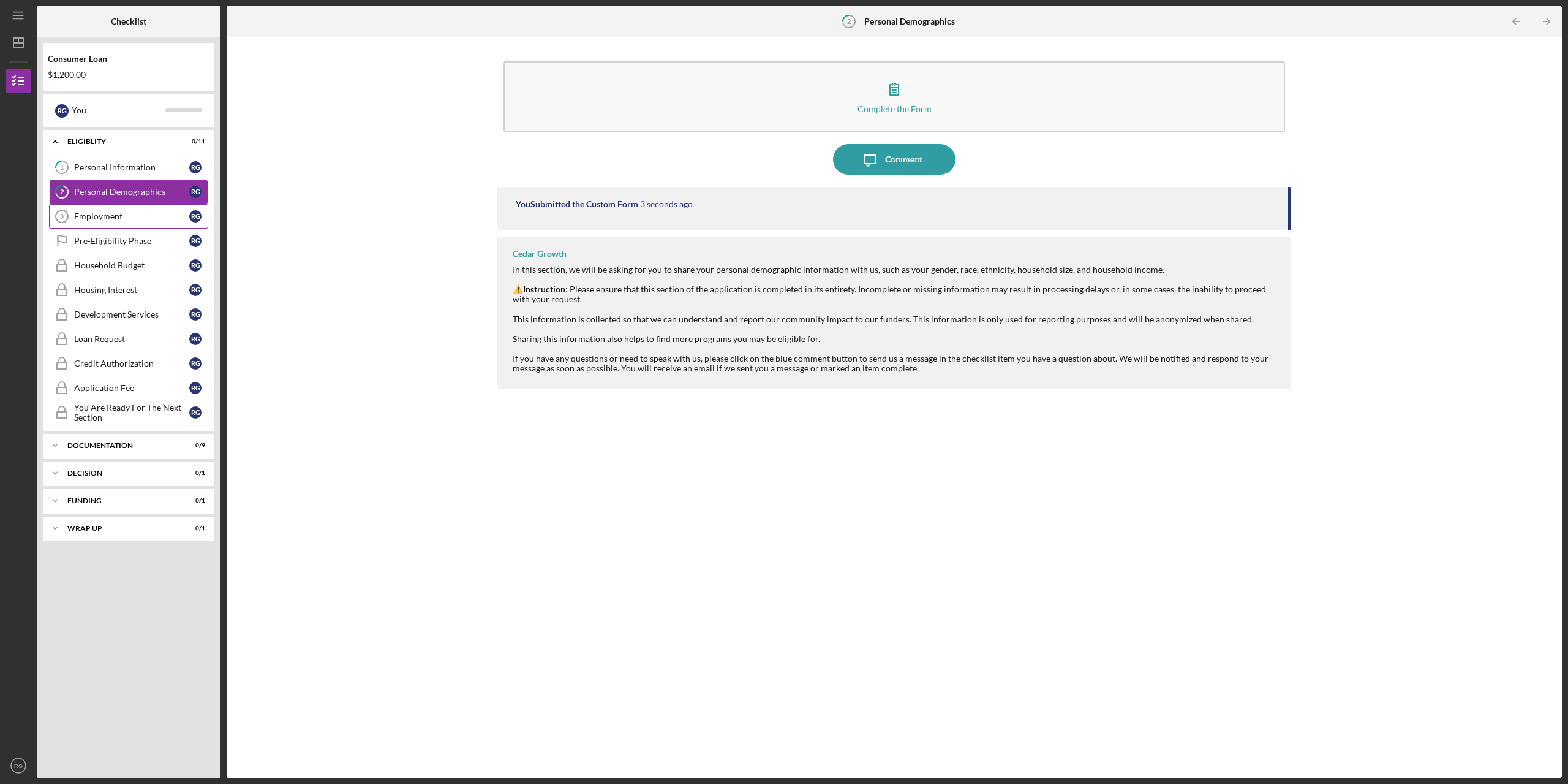
click at [96, 219] on div "Employment" at bounding box center [131, 216] width 115 height 10
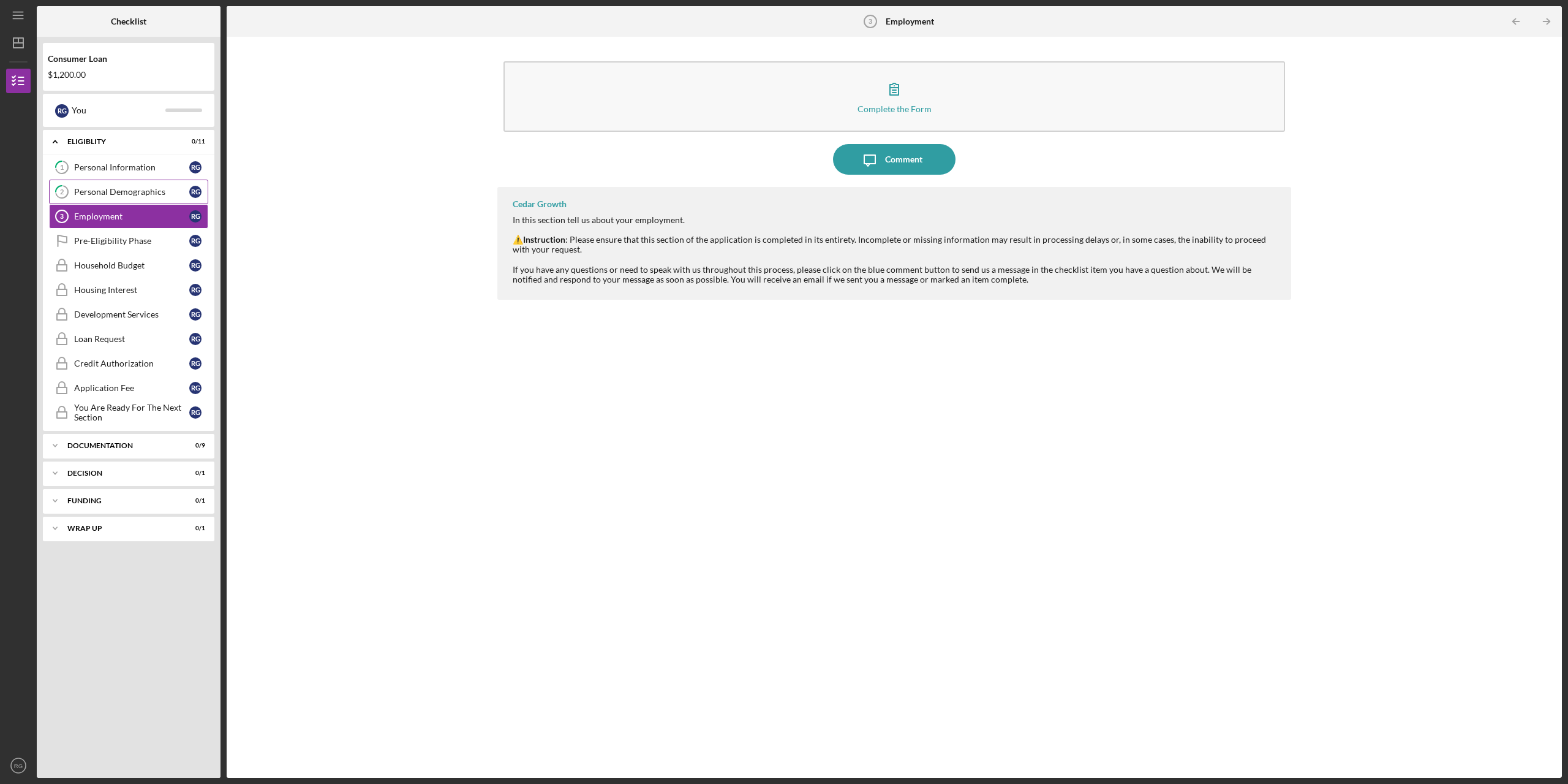
click at [100, 195] on div "Personal Demographics" at bounding box center [131, 191] width 115 height 10
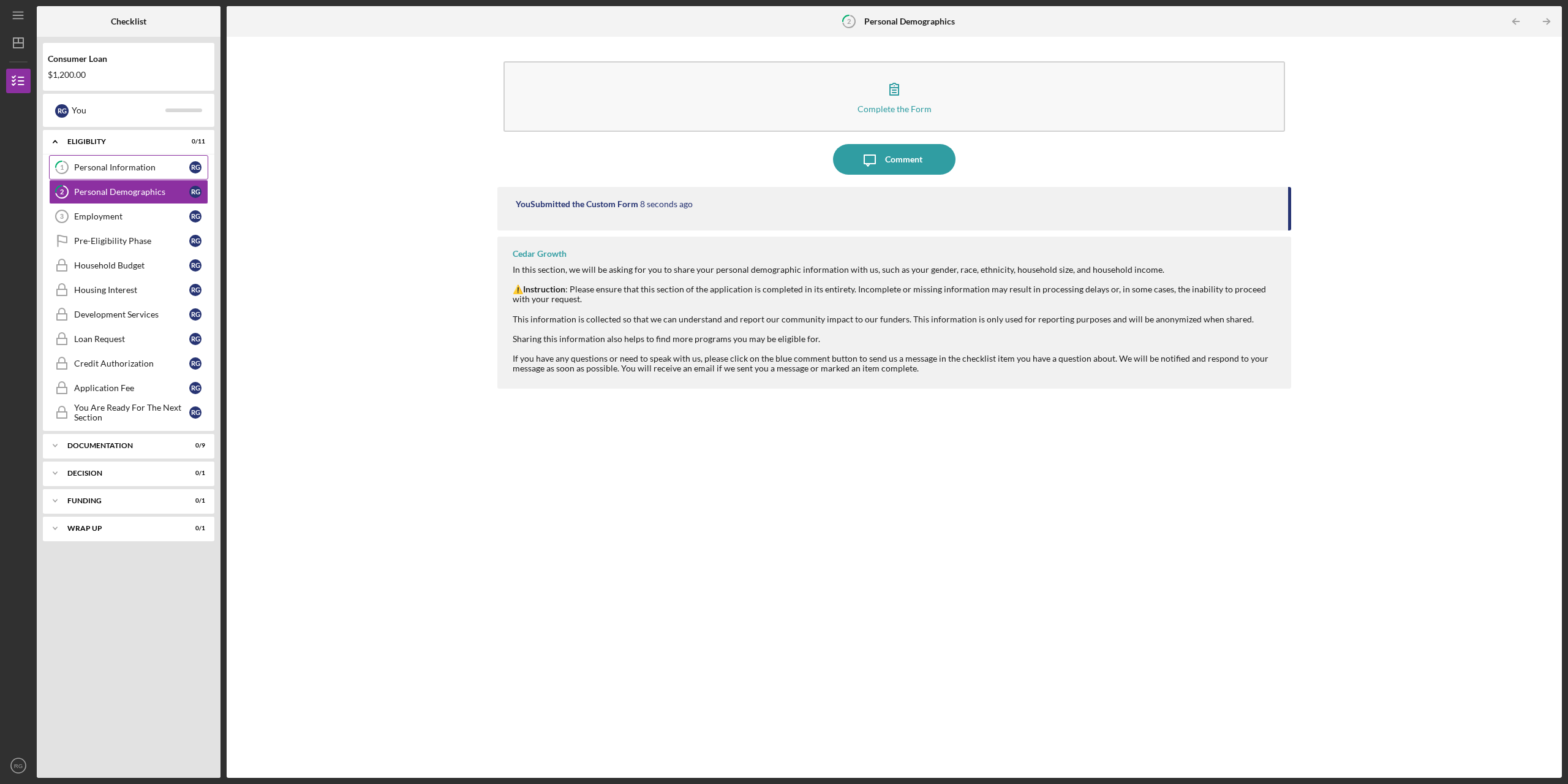
click at [136, 157] on link "1 Personal Information R G" at bounding box center [128, 167] width 159 height 24
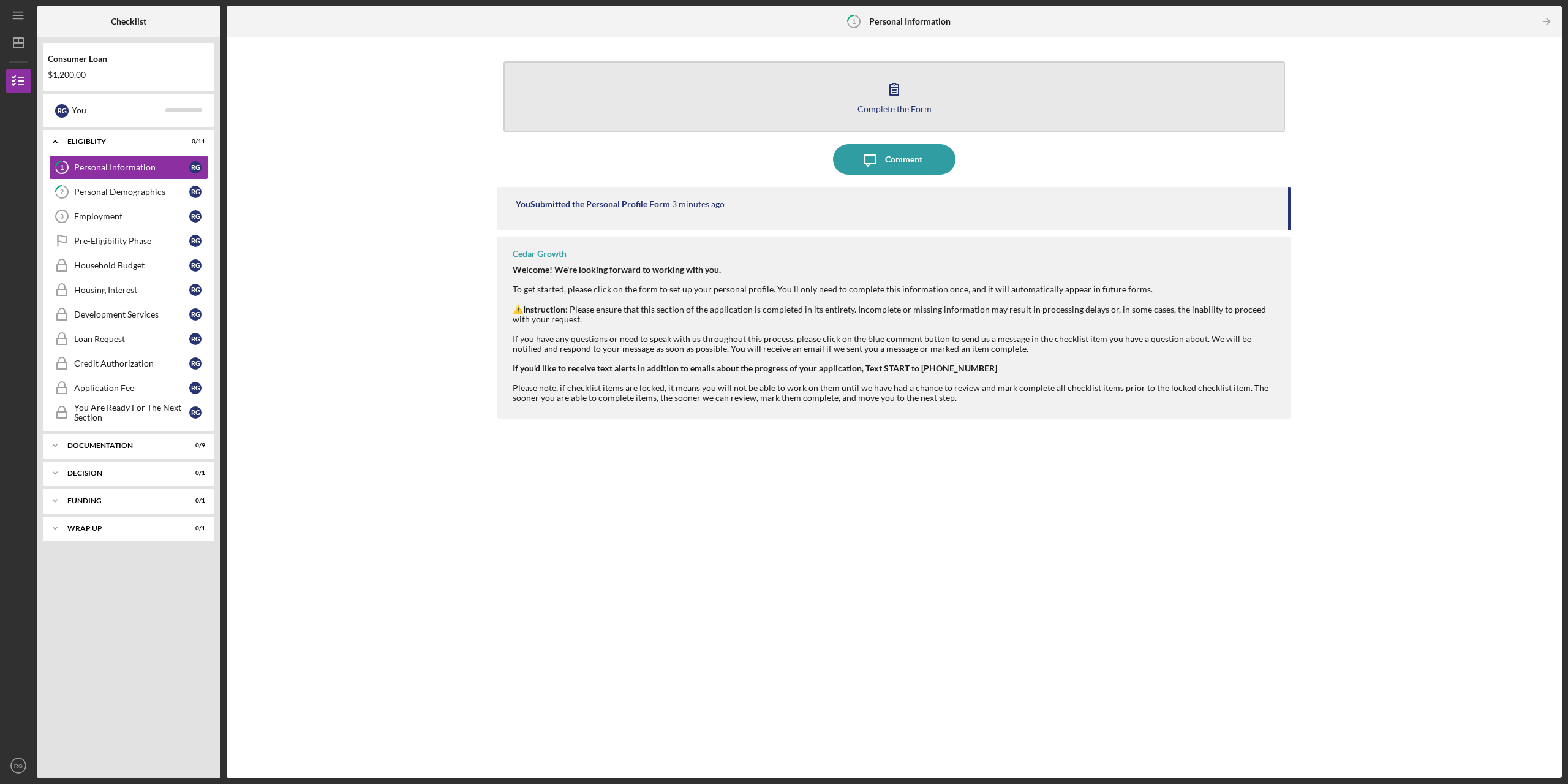
click at [900, 101] on icon "button" at bounding box center [894, 89] width 31 height 31
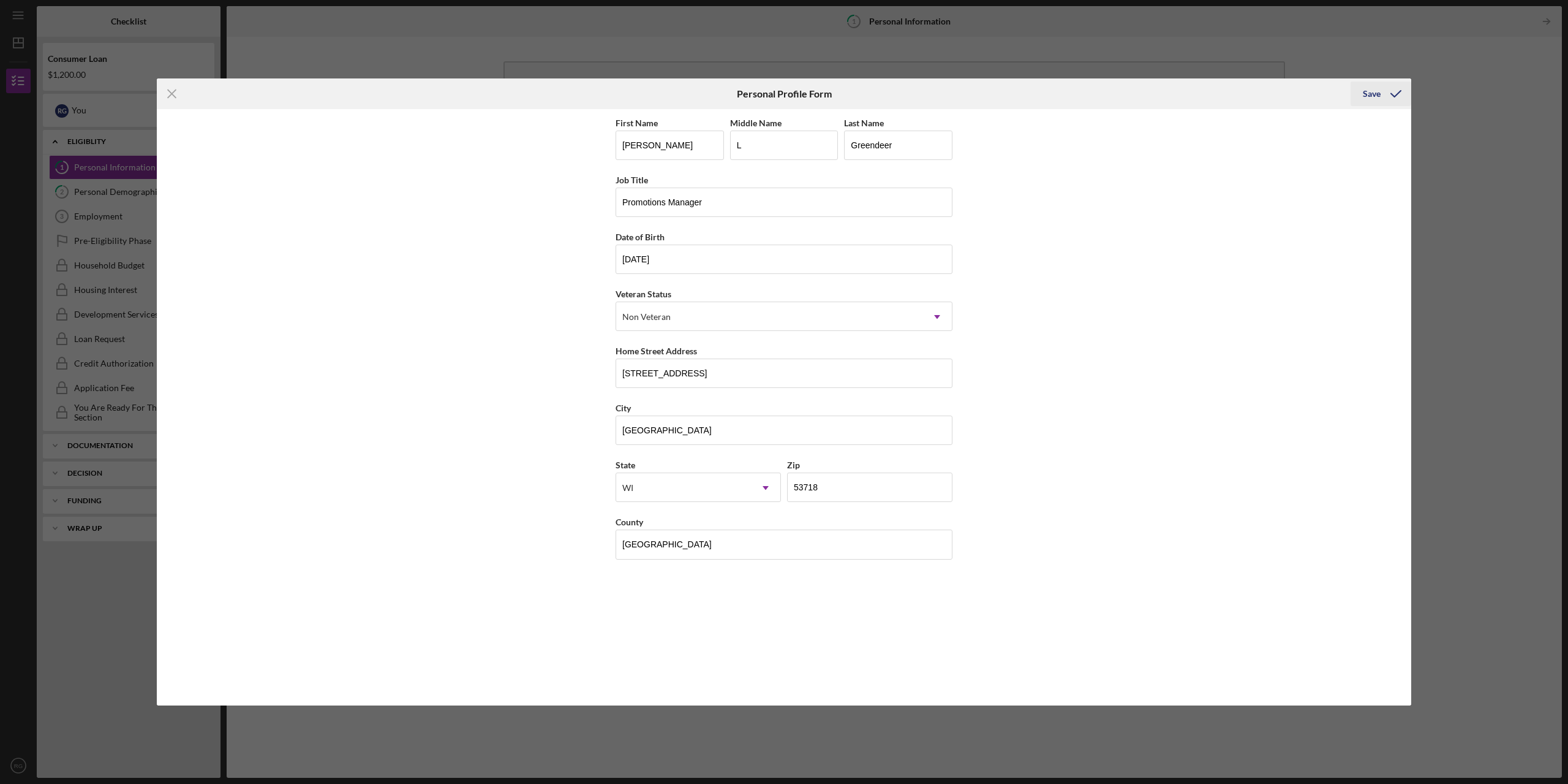
click at [1384, 95] on icon "submit" at bounding box center [1396, 94] width 31 height 31
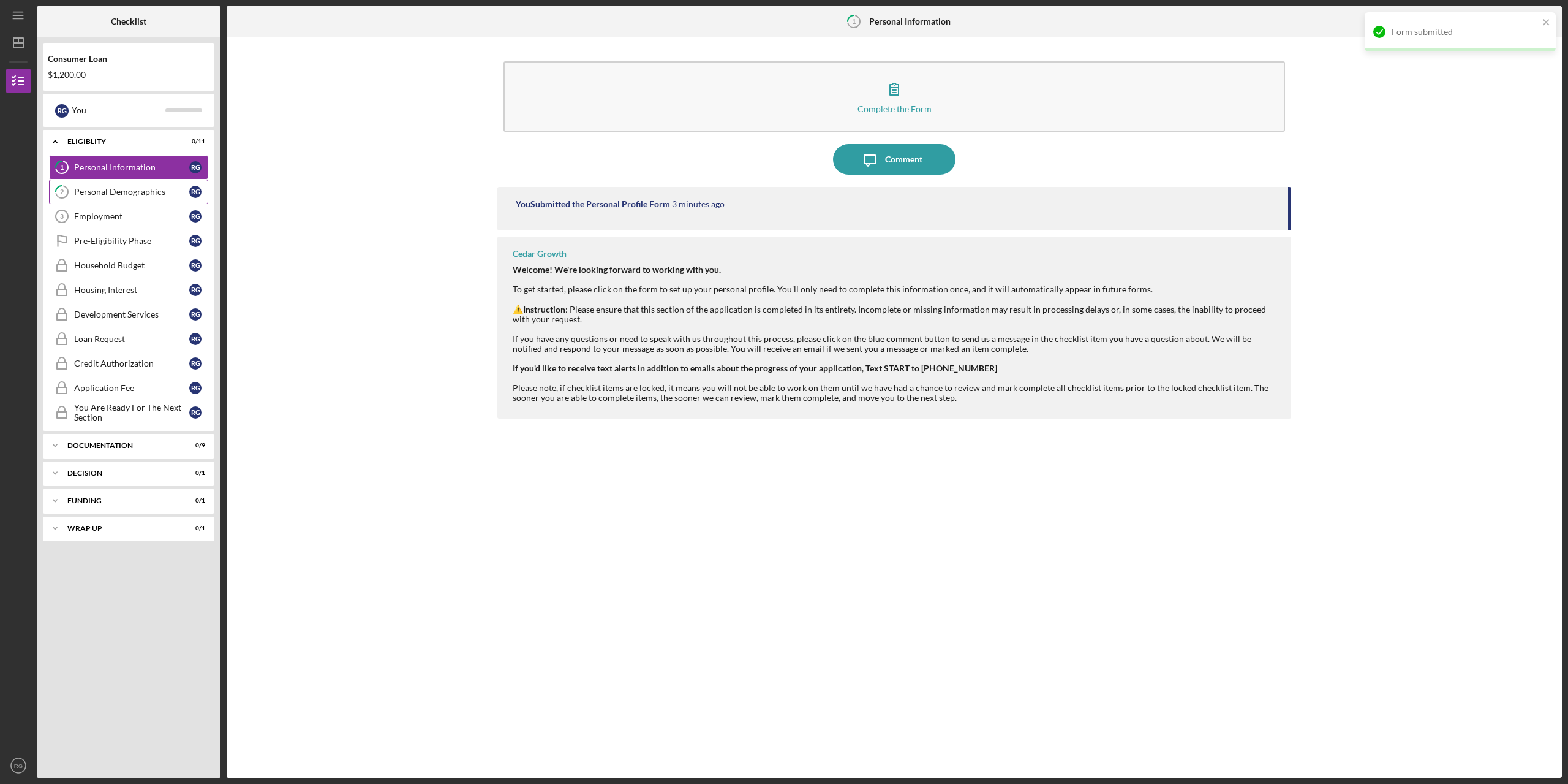
click at [145, 193] on div "Personal Demographics" at bounding box center [131, 191] width 115 height 10
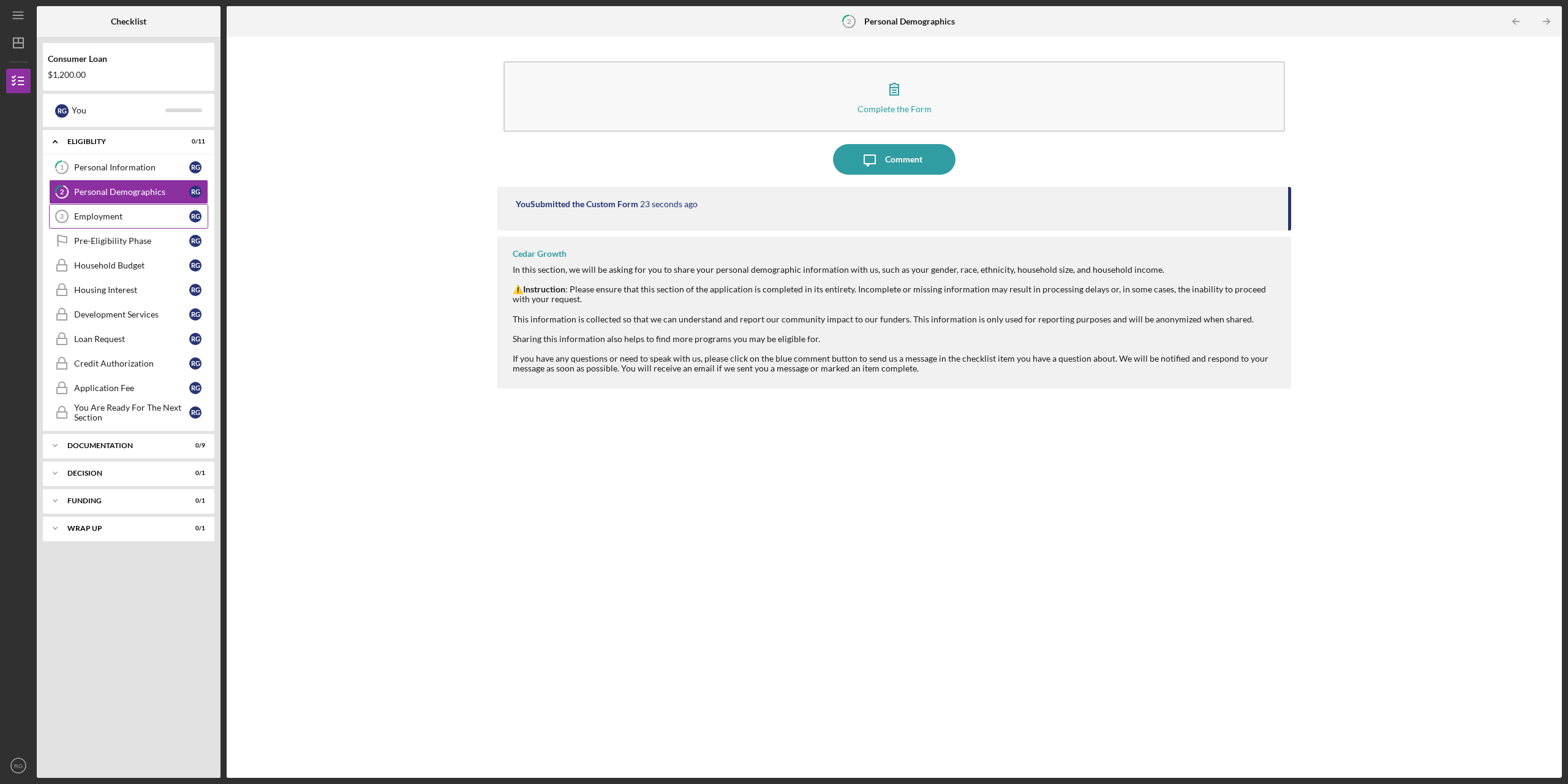
click at [133, 221] on div "Employment" at bounding box center [131, 216] width 115 height 10
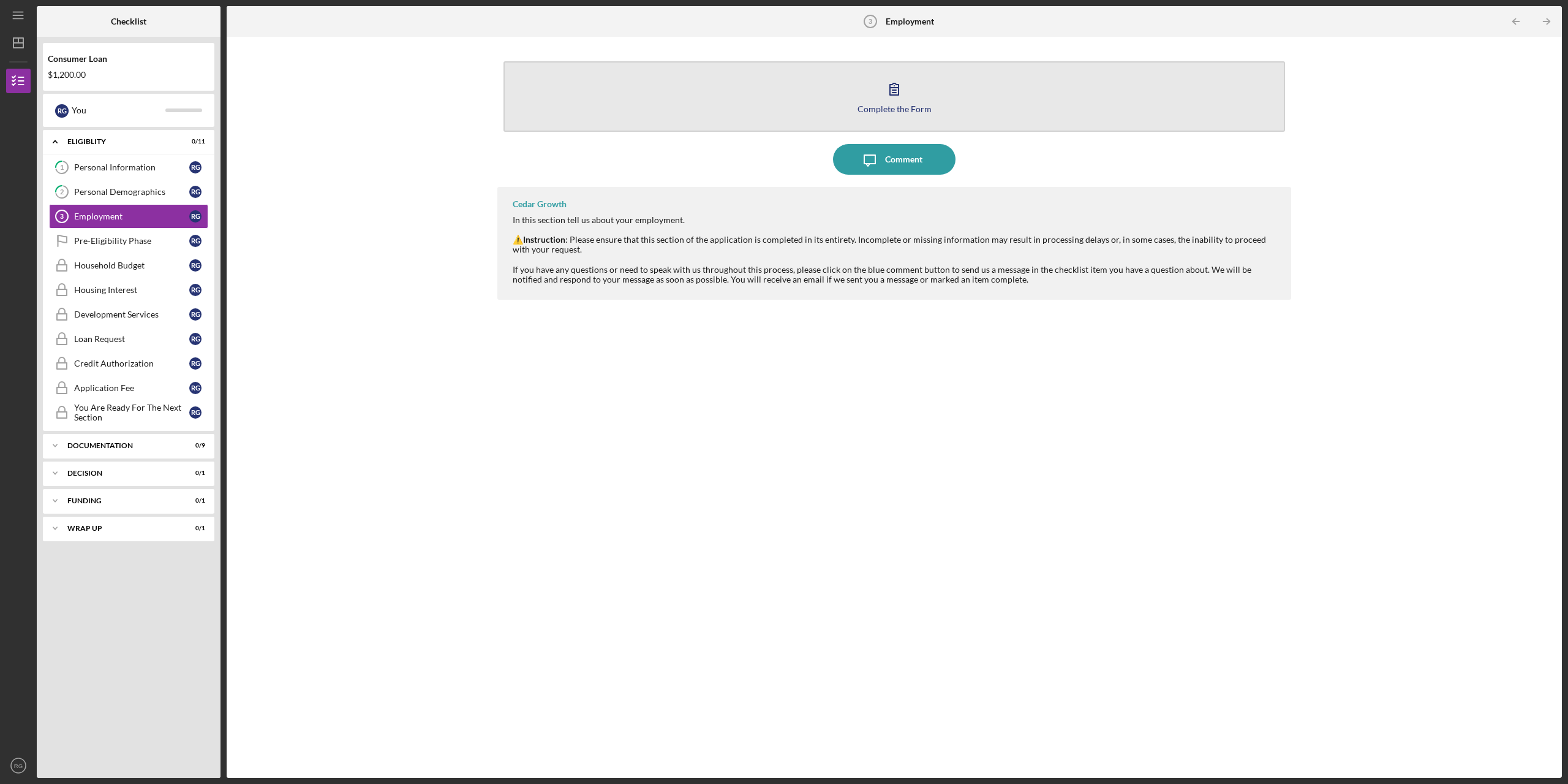
click at [774, 102] on button "Complete the Form Form" at bounding box center [894, 97] width 782 height 71
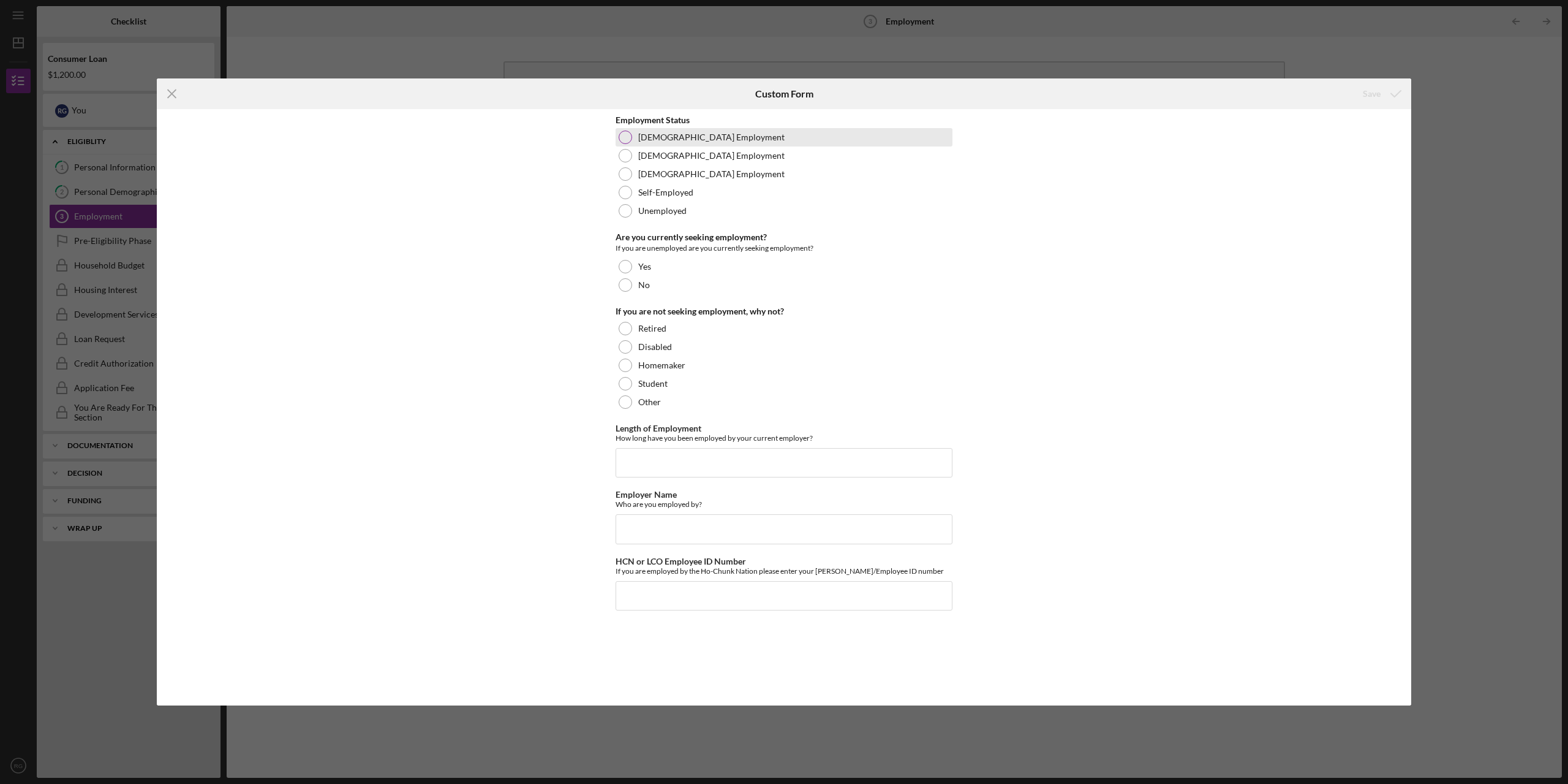
click at [634, 139] on div "[DEMOGRAPHIC_DATA] Employment" at bounding box center [784, 137] width 337 height 18
click at [687, 282] on div "No" at bounding box center [784, 285] width 337 height 18
click at [695, 457] on input "Length of Employment" at bounding box center [784, 463] width 337 height 29
click at [636, 454] on input "Length of Employment" at bounding box center [784, 463] width 337 height 29
type input "4 years"
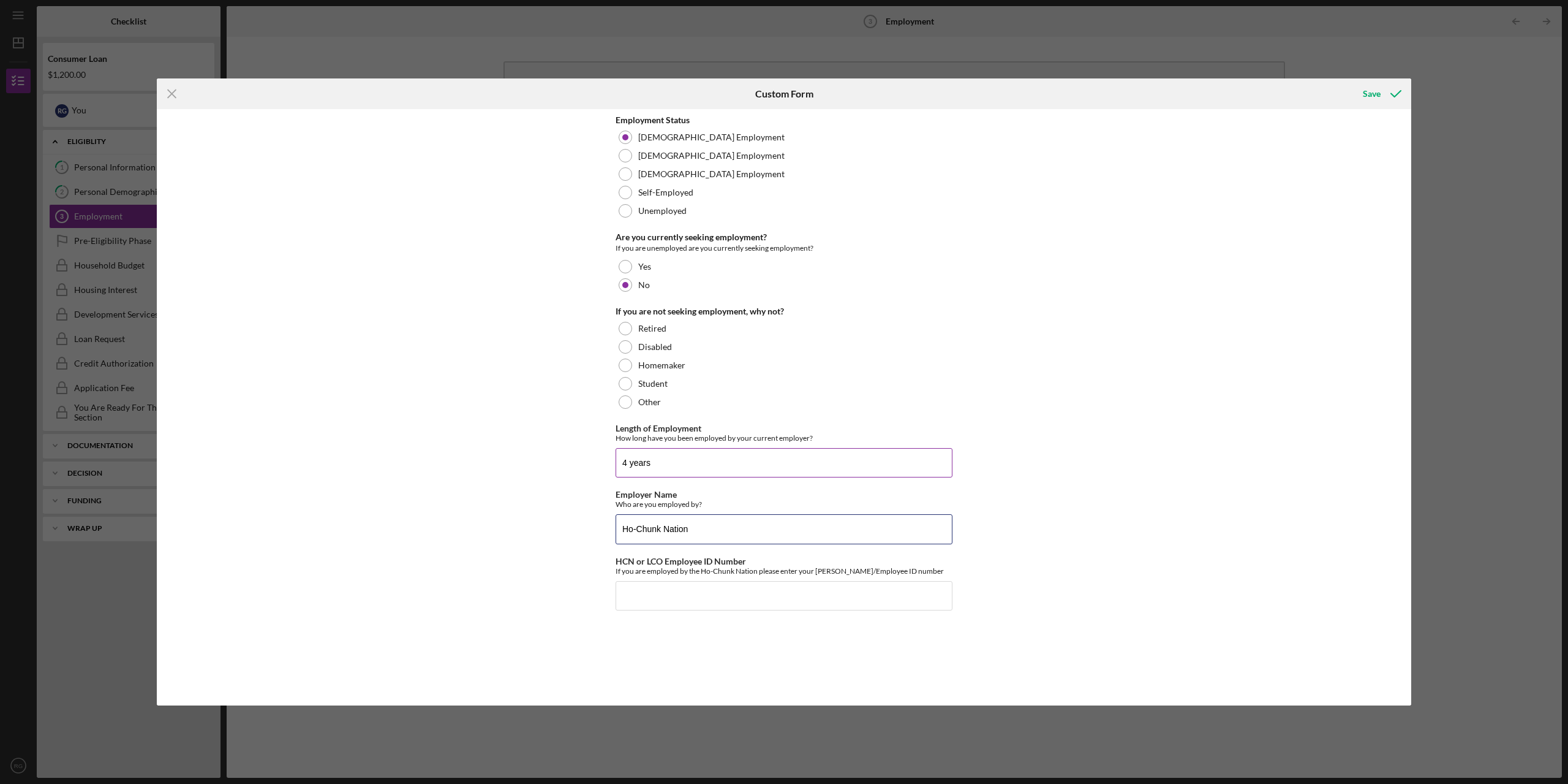
type input "Ho-Chunk Nation"
type input "9604"
click at [1390, 91] on icon "submit" at bounding box center [1396, 94] width 31 height 31
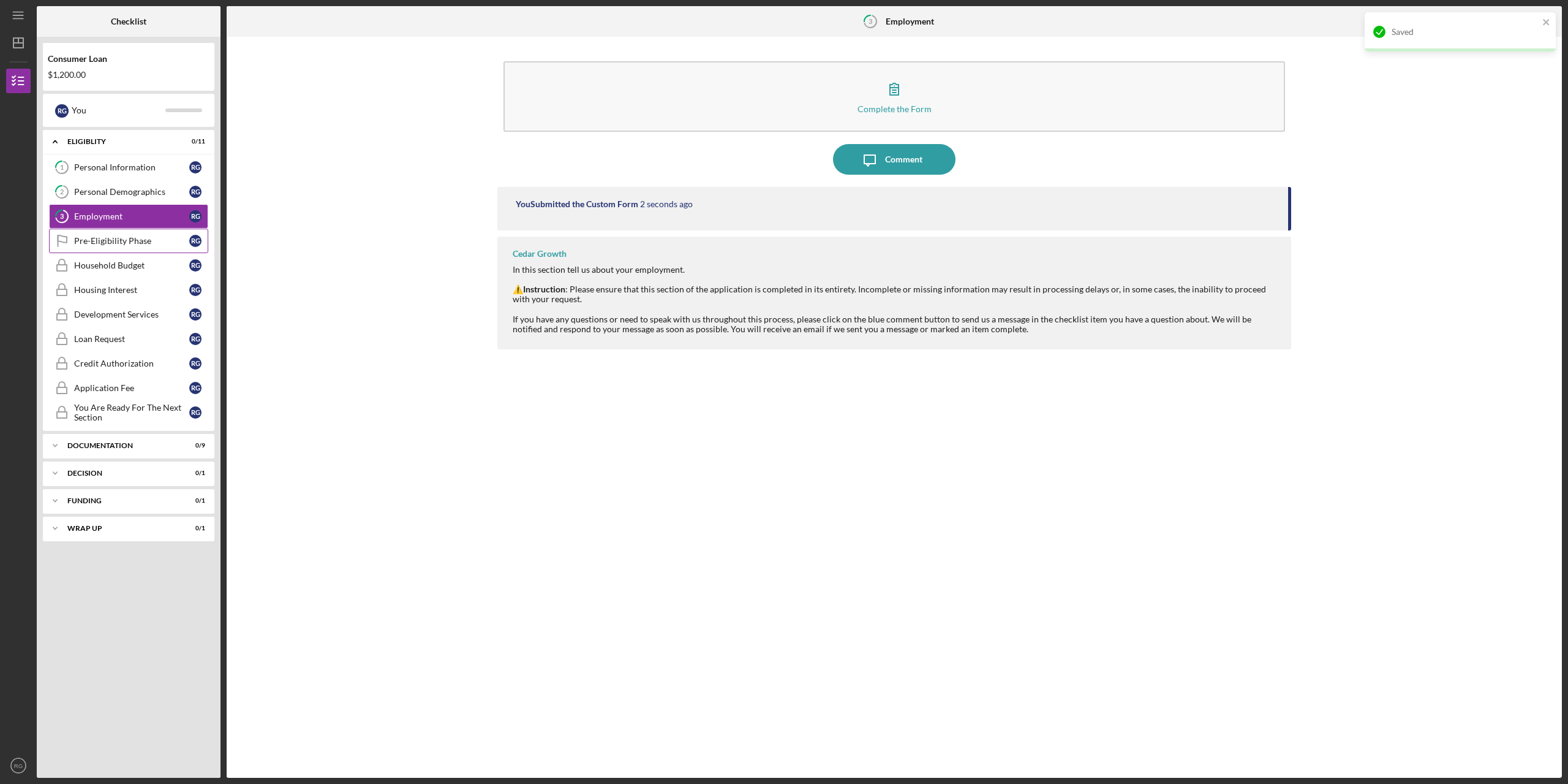
click at [99, 237] on div "Pre-Eligibility Phase" at bounding box center [131, 241] width 115 height 10
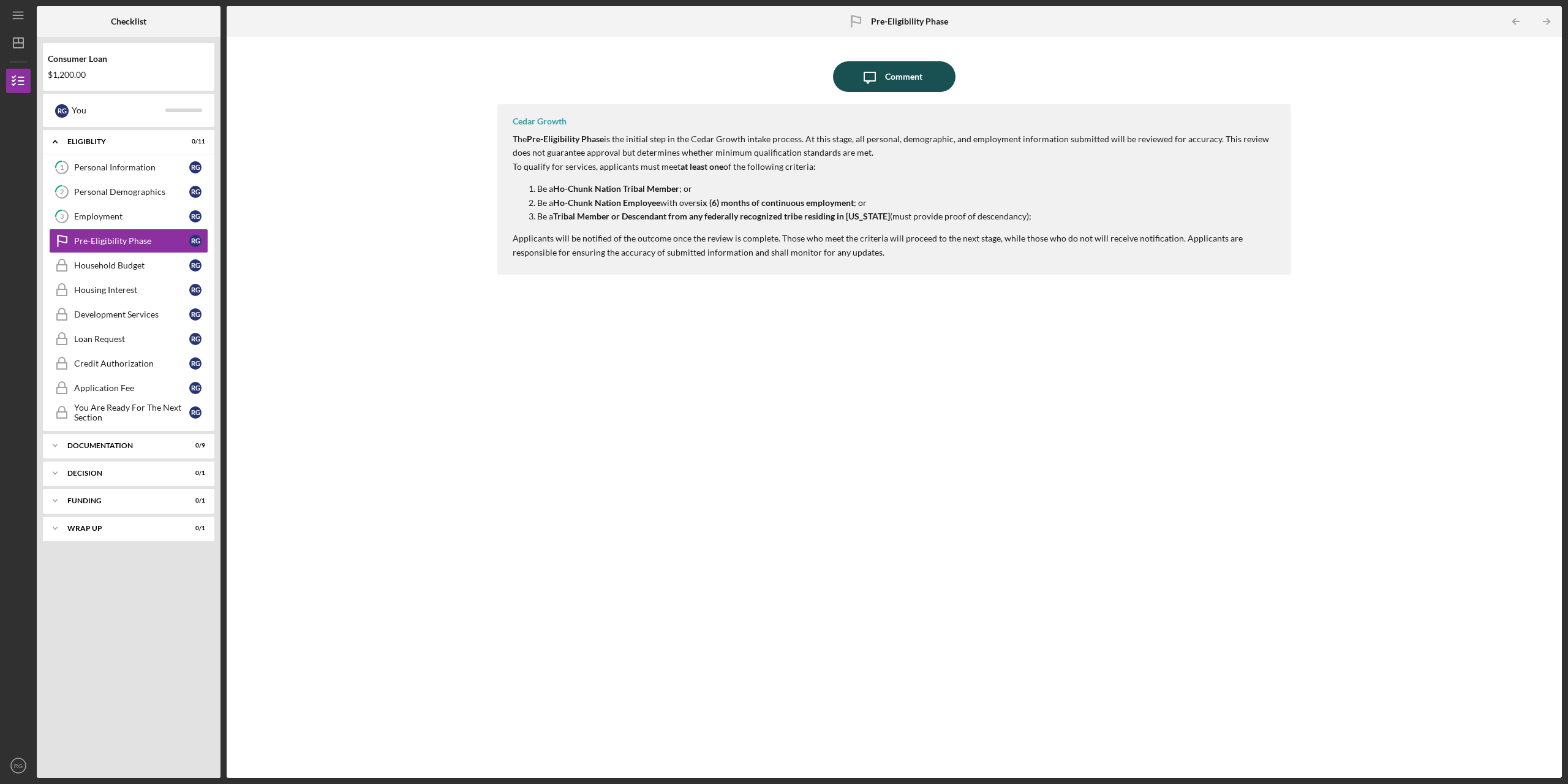
click at [898, 84] on div "Comment" at bounding box center [903, 77] width 37 height 31
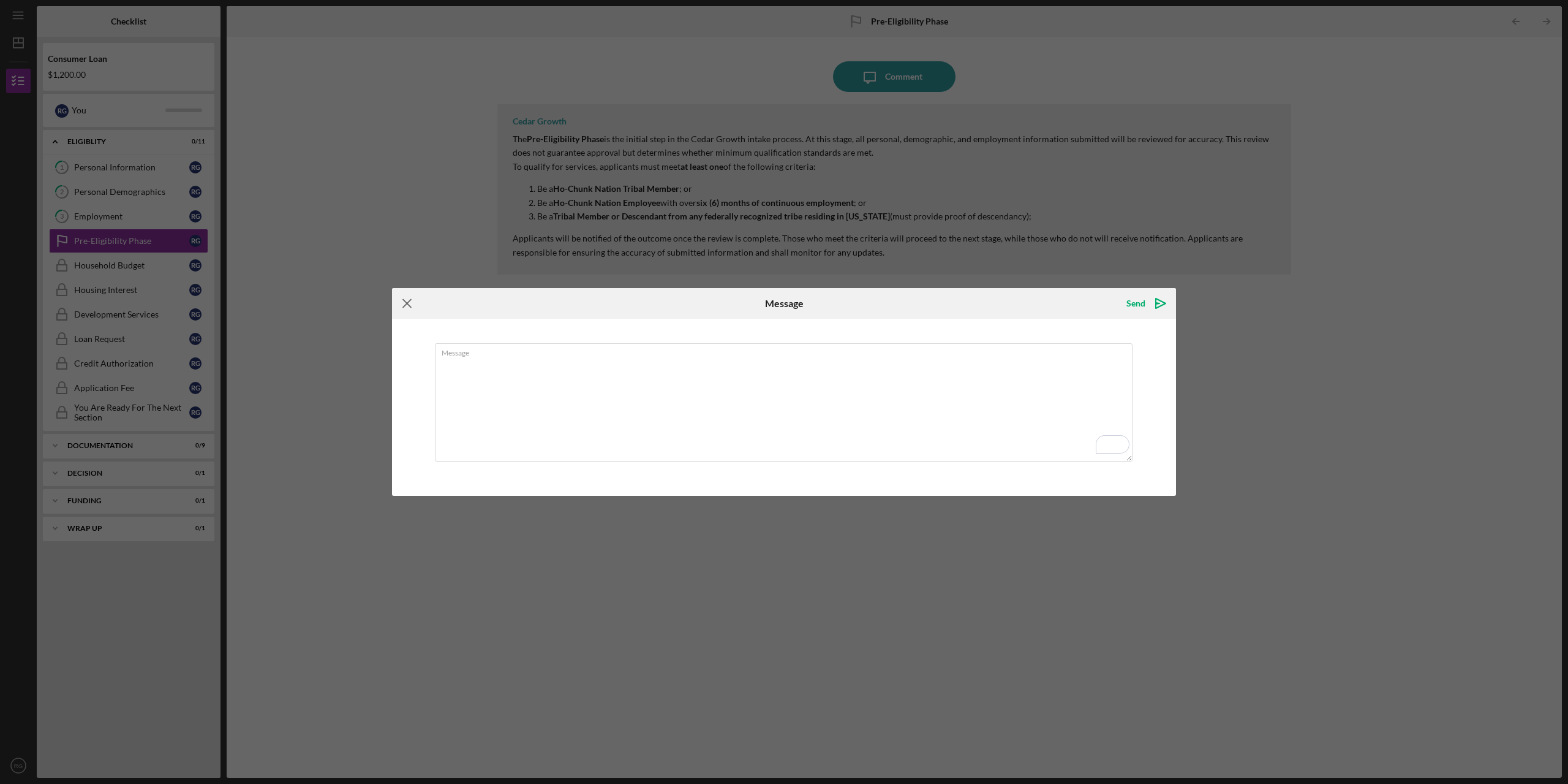
click at [406, 299] on icon "Icon/Menu Close" at bounding box center [407, 303] width 31 height 31
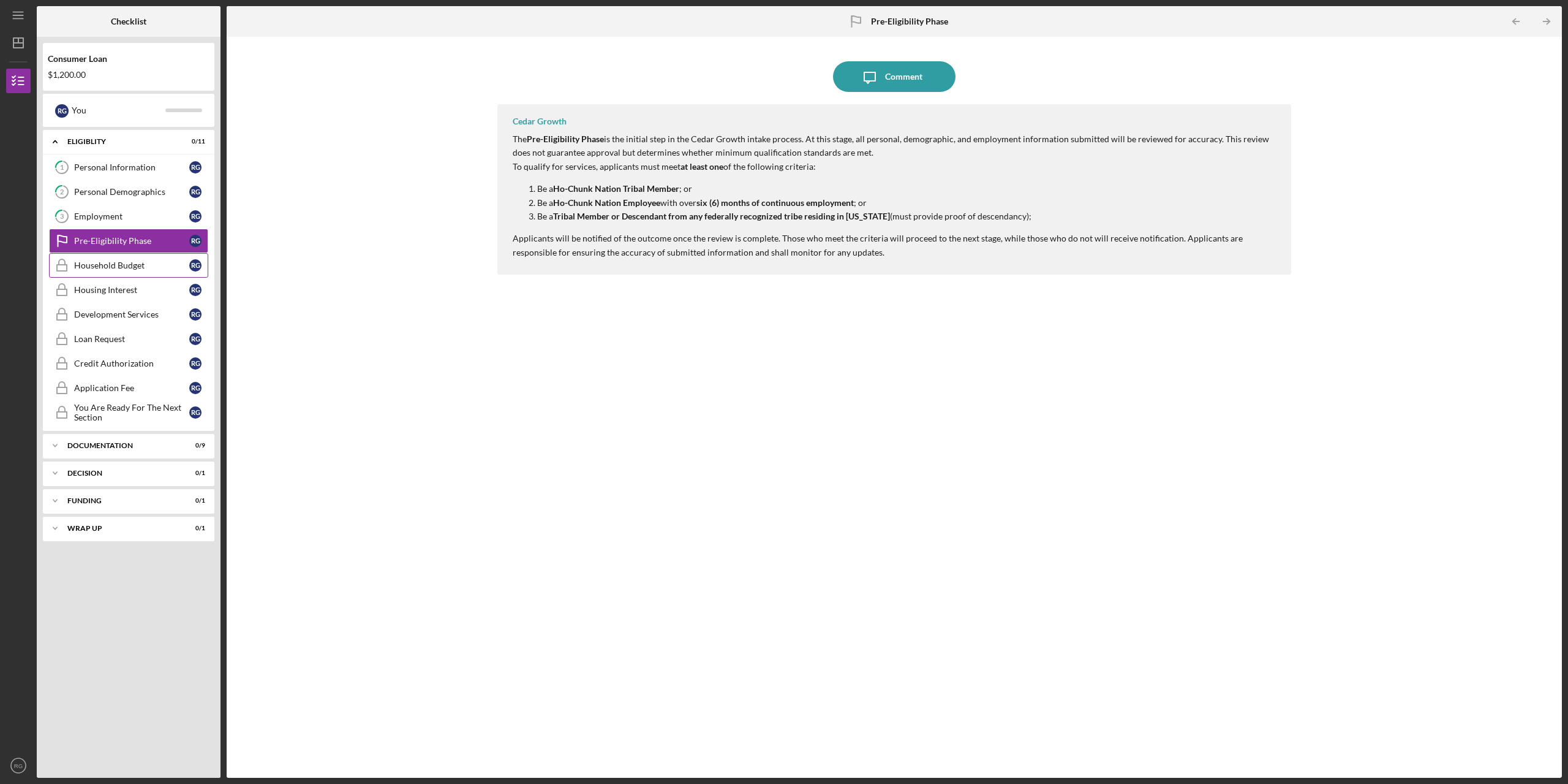
click at [92, 260] on link "Household Budget Household Budget R G" at bounding box center [128, 265] width 159 height 24
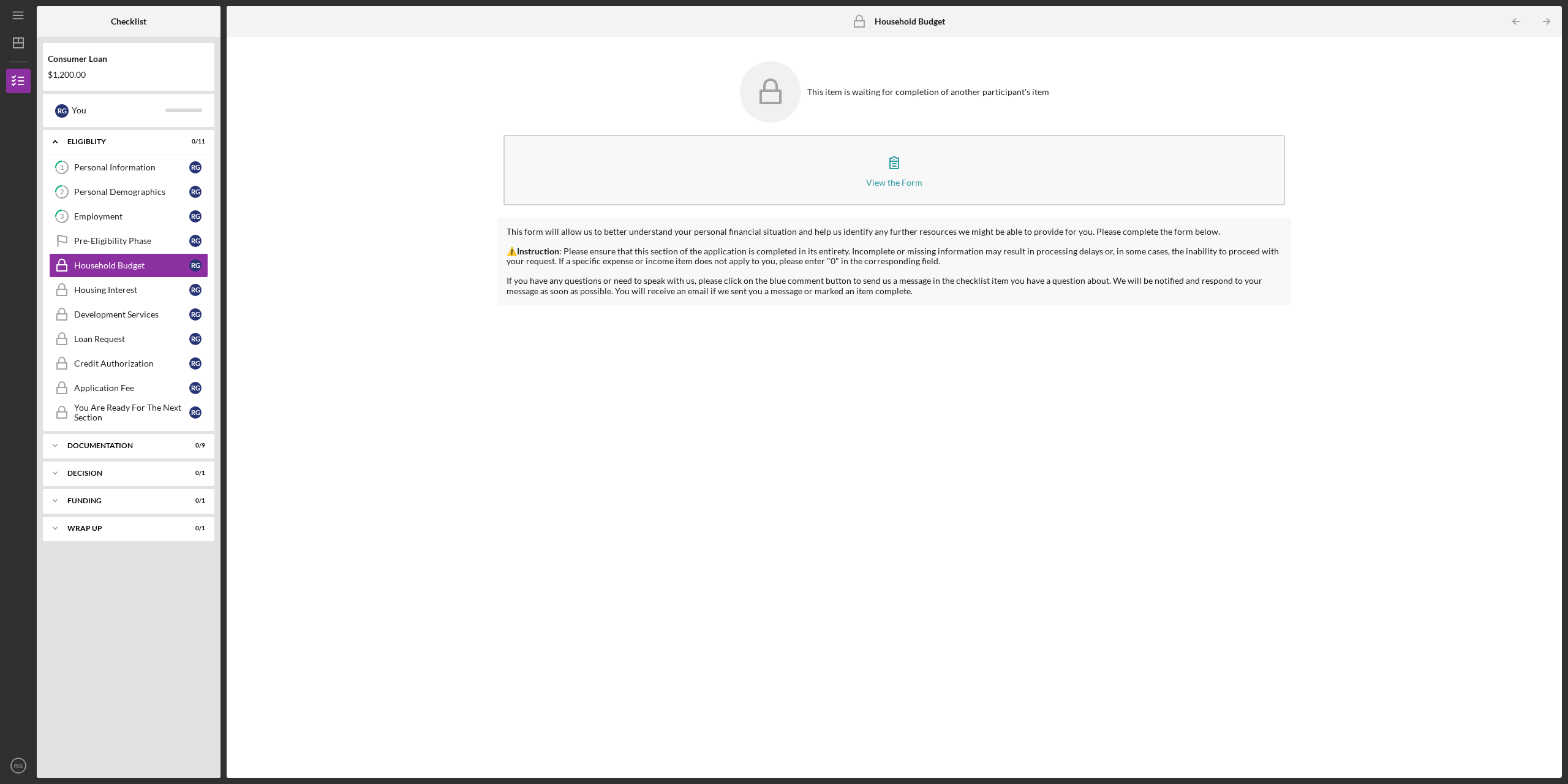
click at [412, 320] on div "This item is waiting for completion of another participant's item View the Form…" at bounding box center [894, 406] width 1323 height 729
click at [124, 445] on div "Documentation" at bounding box center [133, 445] width 132 height 7
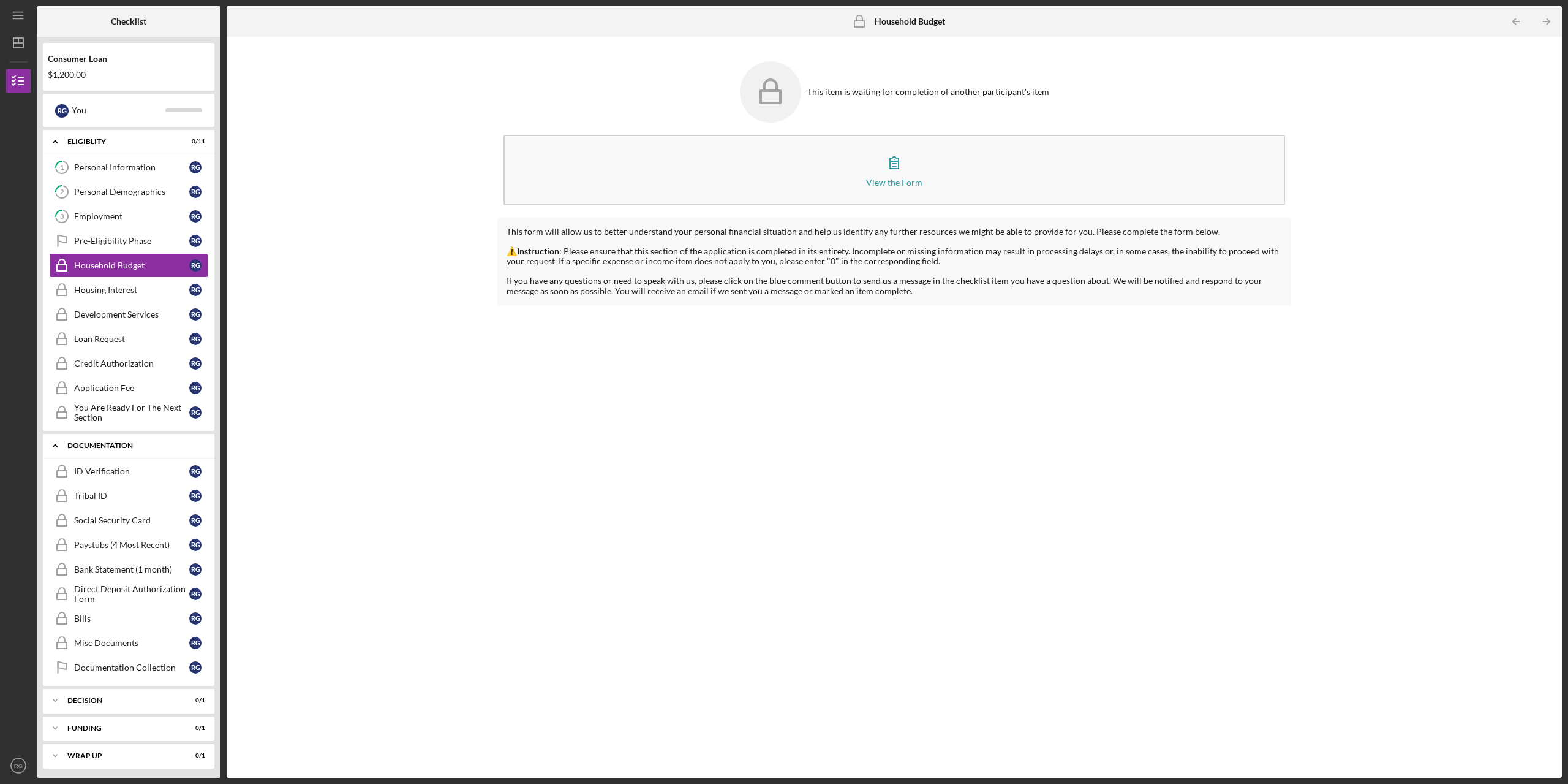
scroll to position [3, 0]
click at [128, 462] on link "ID Verification ID Verification R G" at bounding box center [128, 468] width 159 height 24
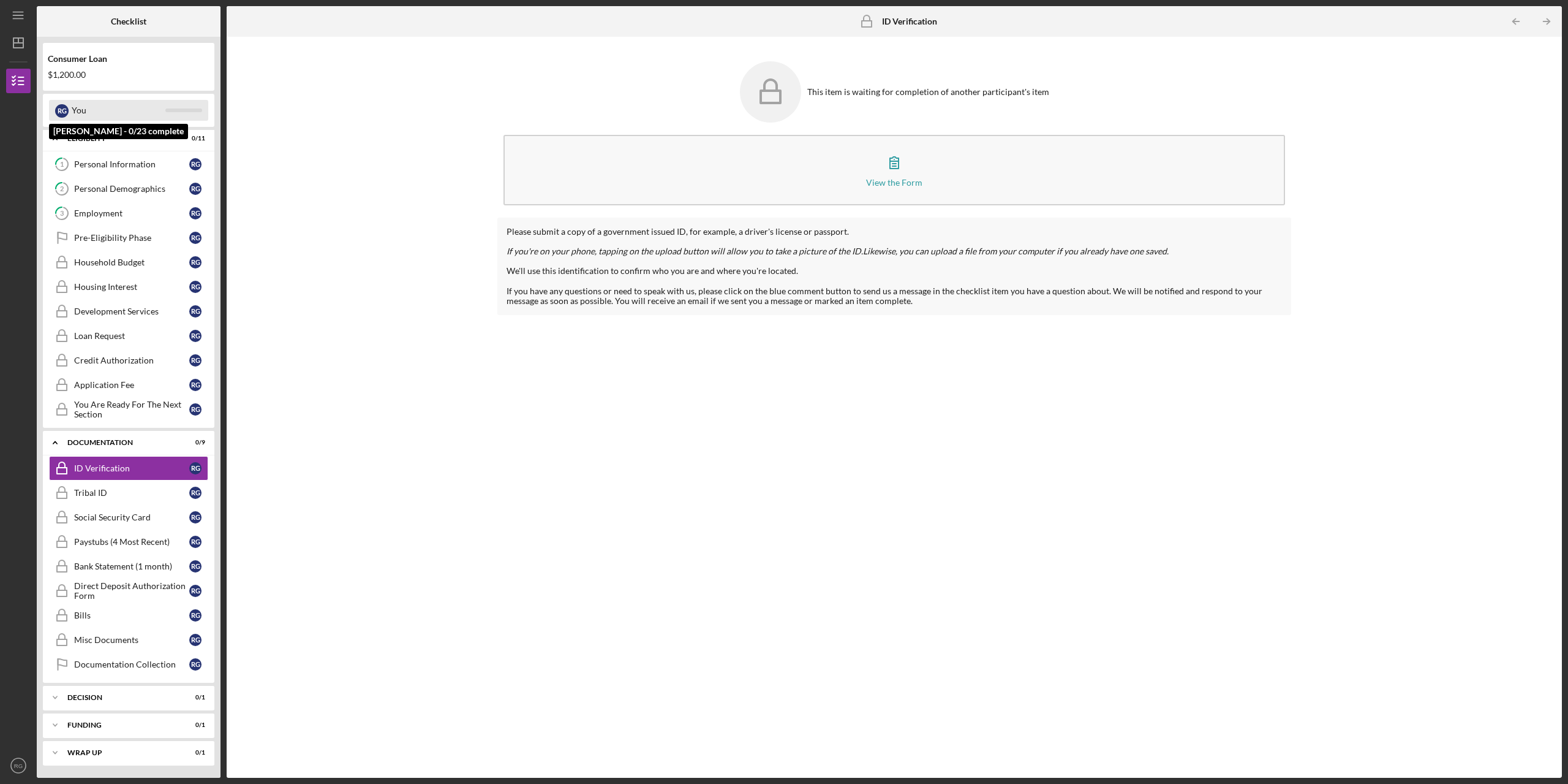
click at [79, 109] on div "You" at bounding box center [119, 110] width 94 height 21
click at [94, 160] on div "Personal Information" at bounding box center [131, 164] width 115 height 10
